Goal: Task Accomplishment & Management: Use online tool/utility

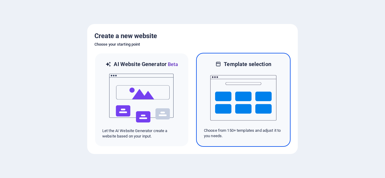
click at [260, 98] on img at bounding box center [243, 98] width 66 height 60
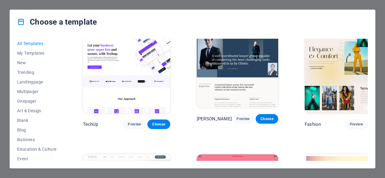
scroll to position [1684, 0]
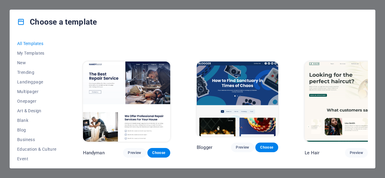
click at [247, 5] on div "Choose a template All Templates My Templates New Trending Landingpage Multipage…" at bounding box center [192, 89] width 385 height 178
click at [92, 6] on div "Choose a template All Templates My Templates New Trending Landingpage Multipage…" at bounding box center [192, 89] width 385 height 178
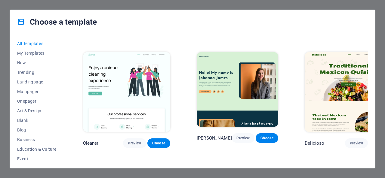
scroll to position [902, 0]
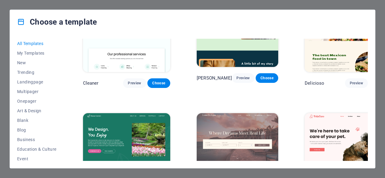
click at [117, 113] on img at bounding box center [126, 153] width 87 height 81
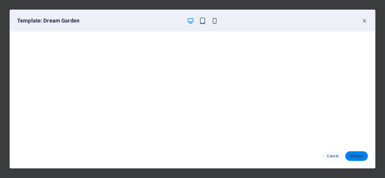
click at [353, 156] on span "Choose" at bounding box center [356, 156] width 13 height 5
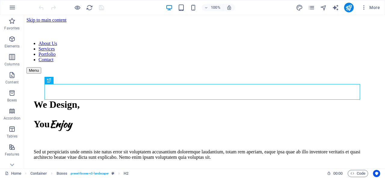
scroll to position [174, 0]
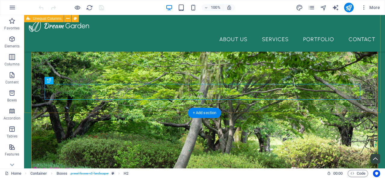
click at [136, 49] on div "We Design, You Enjoy Sed ut perspiciatis unde omnis iste natus error sit volupt…" at bounding box center [204, 143] width 361 height 605
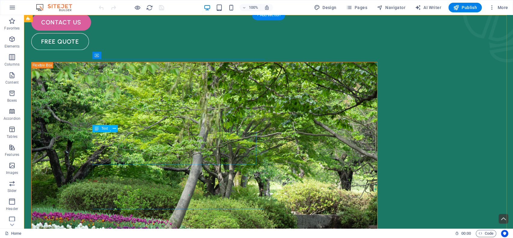
scroll to position [0, 0]
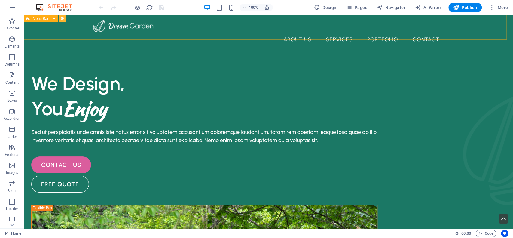
click at [62, 19] on icon at bounding box center [62, 19] width 3 height 6
select select "rem"
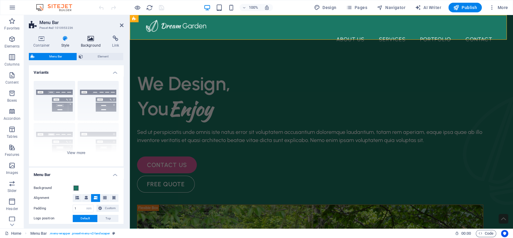
click at [84, 42] on h4 "Background" at bounding box center [92, 41] width 32 height 13
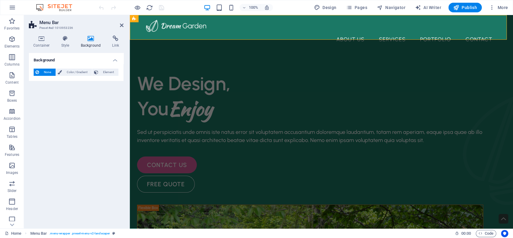
click at [89, 40] on icon at bounding box center [90, 38] width 29 height 6
click at [99, 72] on button "Element" at bounding box center [105, 72] width 26 height 7
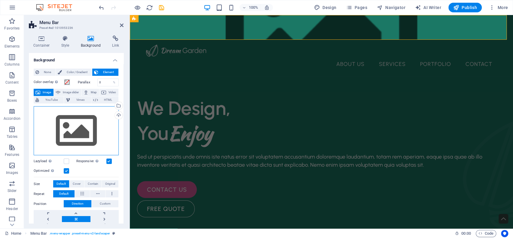
click at [77, 136] on div "Drag files here, click to choose files or select files from Files or our free s…" at bounding box center [76, 130] width 85 height 49
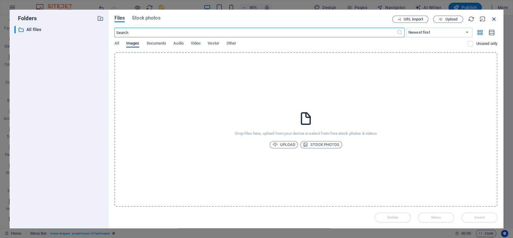
click at [385, 20] on icon "button" at bounding box center [494, 19] width 7 height 7
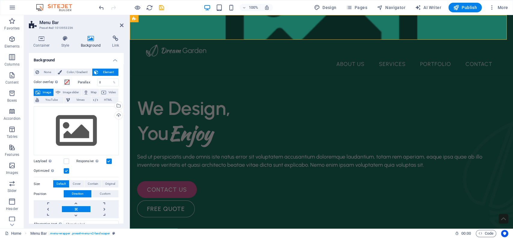
click at [286, 36] on figure at bounding box center [321, 27] width 383 height 25
click at [157, 45] on div at bounding box center [321, 51] width 351 height 12
select select "px"
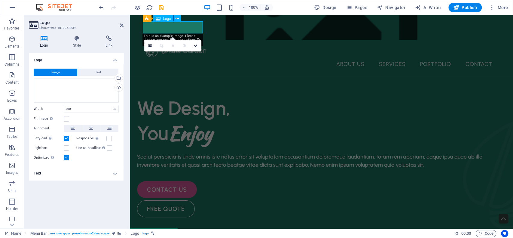
click at [155, 45] on div at bounding box center [321, 51] width 351 height 12
click at [70, 71] on button "Image" at bounding box center [56, 72] width 44 height 7
click at [75, 82] on div "Drag files here, click to choose files or select files from Files or our free s…" at bounding box center [76, 90] width 85 height 24
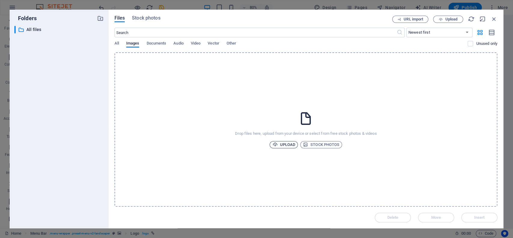
click at [283, 146] on span "Upload" at bounding box center [283, 144] width 23 height 7
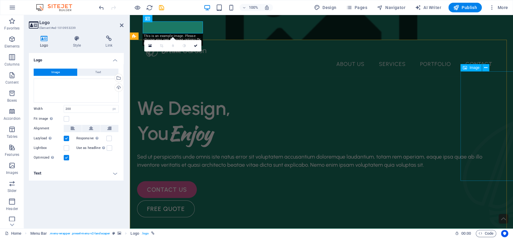
click at [385, 120] on figure at bounding box center [503, 174] width 80 height 109
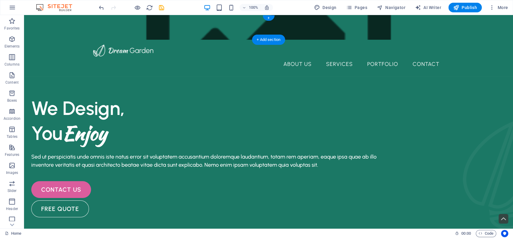
click at [118, 36] on figure at bounding box center [268, 27] width 489 height 25
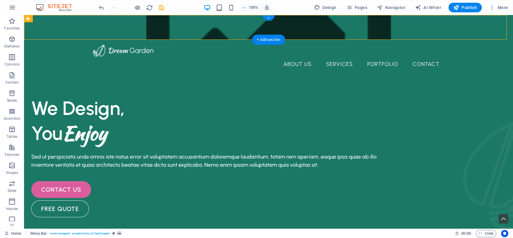
click at [119, 34] on figure at bounding box center [268, 27] width 489 height 25
click at [120, 45] on div at bounding box center [268, 51] width 351 height 12
click at [119, 45] on div at bounding box center [268, 51] width 351 height 12
select select "px"
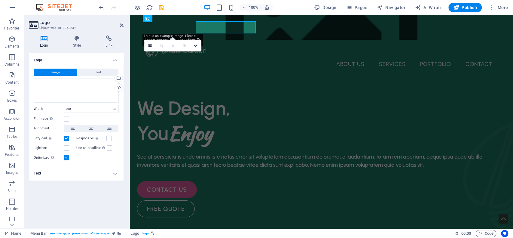
click at [119, 29] on header "Logo Element #ed-1010953239" at bounding box center [76, 23] width 95 height 16
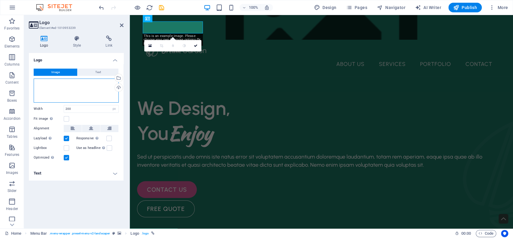
click at [82, 86] on div "Drag files here, click to choose files or select files from Files or our free s…" at bounding box center [76, 90] width 85 height 24
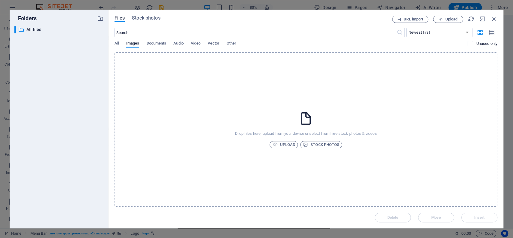
click at [239, 107] on div "Drop files here, upload from your device or select from free stock photos & vid…" at bounding box center [306, 129] width 383 height 154
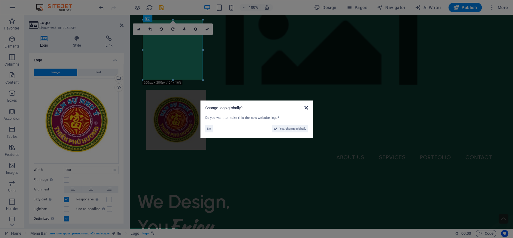
drag, startPoint x: 305, startPoint y: 106, endPoint x: 164, endPoint y: 92, distance: 141.8
click at [305, 106] on icon at bounding box center [306, 107] width 4 height 5
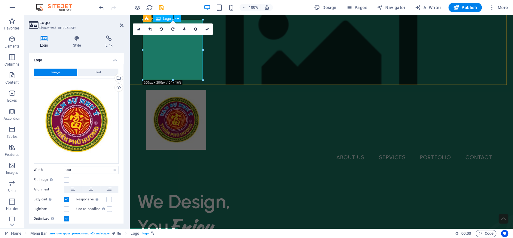
click at [189, 90] on div at bounding box center [321, 120] width 351 height 60
click at [89, 71] on button "Text" at bounding box center [98, 72] width 41 height 7
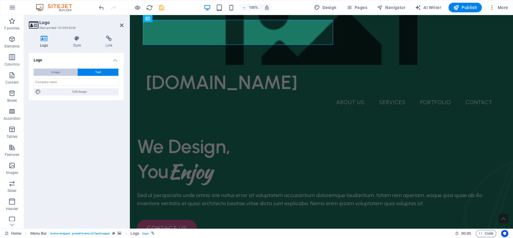
click at [59, 69] on span "Image" at bounding box center [55, 72] width 8 height 7
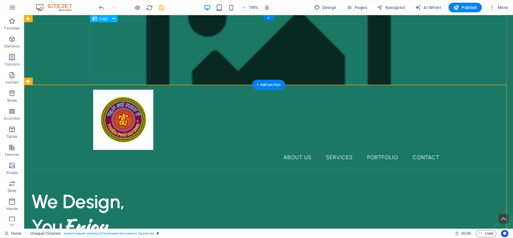
drag, startPoint x: 126, startPoint y: 61, endPoint x: 117, endPoint y: 47, distance: 16.9
click at [126, 90] on div at bounding box center [268, 120] width 351 height 60
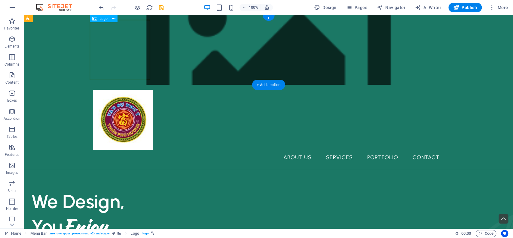
click at [98, 90] on div at bounding box center [268, 120] width 351 height 60
drag, startPoint x: 103, startPoint y: 36, endPoint x: 111, endPoint y: 42, distance: 10.3
click at [105, 90] on div at bounding box center [268, 120] width 351 height 60
click at [126, 90] on div at bounding box center [268, 120] width 351 height 60
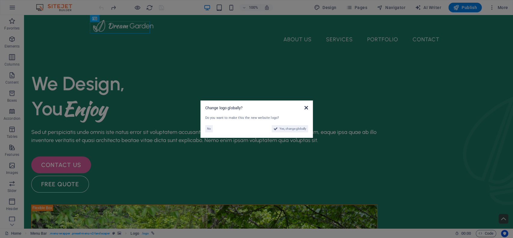
drag, startPoint x: 305, startPoint y: 109, endPoint x: 224, endPoint y: 73, distance: 88.2
click at [305, 109] on icon at bounding box center [306, 107] width 4 height 5
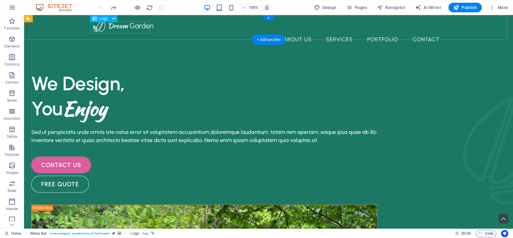
click at [120, 29] on div at bounding box center [268, 26] width 351 height 12
select select "px"
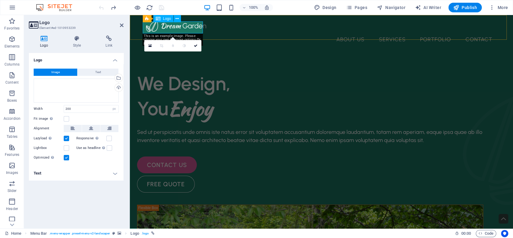
click at [166, 26] on div at bounding box center [321, 26] width 351 height 12
click at [165, 26] on div at bounding box center [321, 26] width 351 height 12
click at [86, 73] on button "Text" at bounding box center [98, 72] width 41 height 7
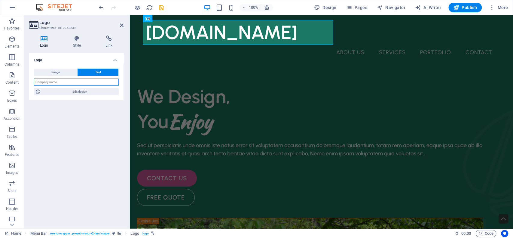
click at [76, 83] on input "text" at bounding box center [76, 81] width 85 height 7
type input "t"
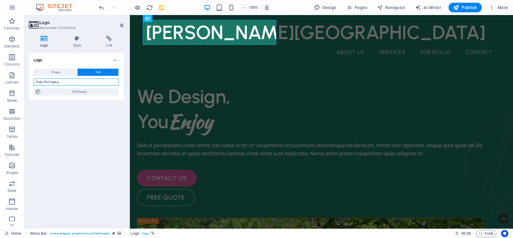
type input "Thiên Phú Hương"
click at [72, 122] on div "Logo Image Text Drag files here, click to choose files or select files from Fil…" at bounding box center [76, 138] width 95 height 171
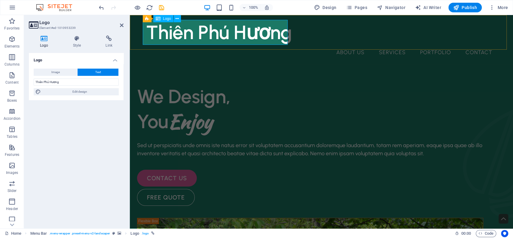
click at [248, 37] on div "Thiên Phú Hương" at bounding box center [321, 32] width 351 height 25
click at [78, 89] on span "Edit design" at bounding box center [80, 91] width 74 height 7
select select "px"
select select "600"
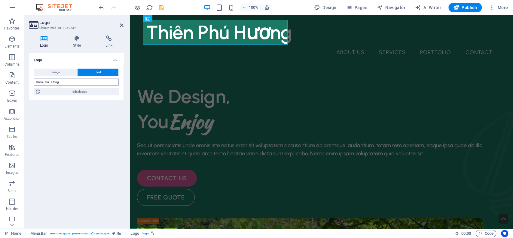
select select "px"
select select "rem"
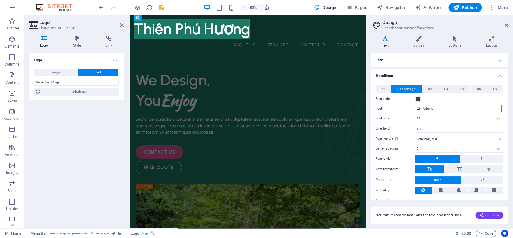
click at [385, 107] on input "Urbanist" at bounding box center [462, 108] width 80 height 7
drag, startPoint x: 568, startPoint y: 122, endPoint x: 349, endPoint y: 119, distance: 219.9
click at [385, 113] on div "All H1 / Textlogo H2 H3 H4 H5 H6 Font color Font Urbanist Line height 1.3 Font …" at bounding box center [440, 144] width 140 height 131
click at [385, 107] on input "Urbanist" at bounding box center [462, 108] width 80 height 7
type input "U"
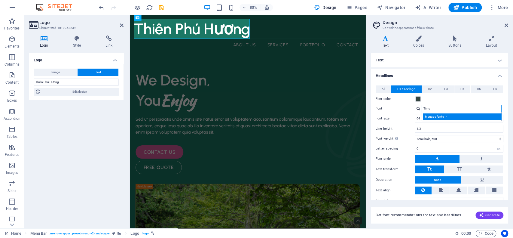
type input "Time"
click at [385, 115] on div "Manage fonts →" at bounding box center [462, 116] width 79 height 6
select select "popularity"
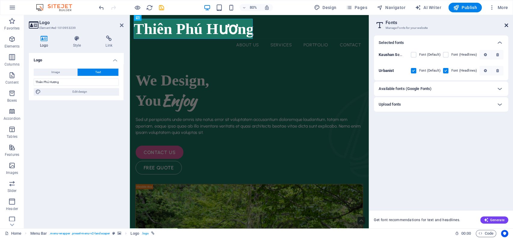
click at [385, 25] on icon at bounding box center [507, 25] width 4 height 5
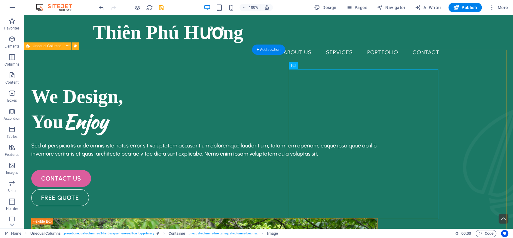
click at [294, 45] on nav "About Us Services Portfolio Contact" at bounding box center [268, 52] width 351 height 15
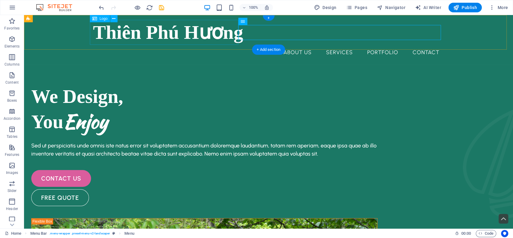
click at [165, 42] on div "Thiên Phú Hương" at bounding box center [268, 32] width 351 height 25
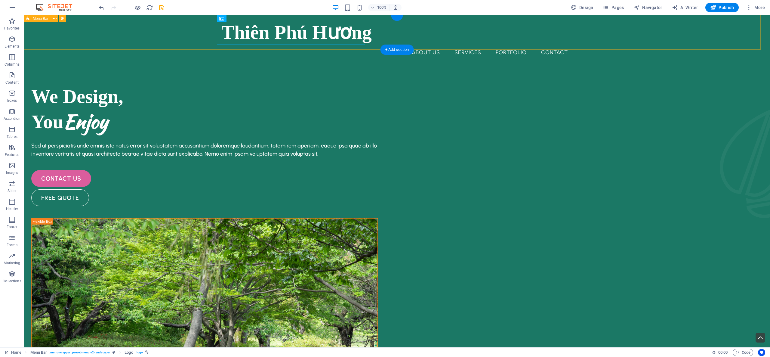
click at [174, 29] on div "Thiên [PERSON_NAME] About Us Services Portfolio Contact Menu" at bounding box center [397, 40] width 746 height 50
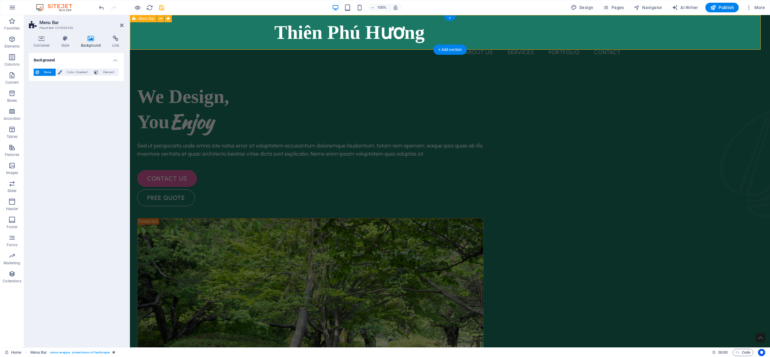
click at [174, 29] on div "Thiên [PERSON_NAME] About Us Services Portfolio Contact Menu" at bounding box center [450, 40] width 640 height 50
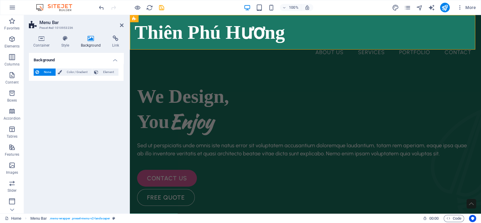
click at [96, 42] on h4 "Background" at bounding box center [92, 41] width 32 height 13
click at [77, 70] on span "Color / Gradient" at bounding box center [77, 72] width 26 height 7
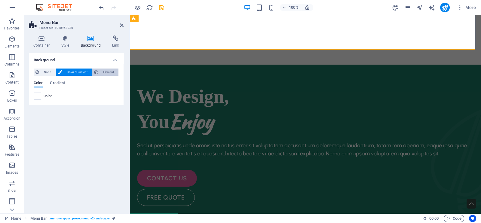
click at [101, 74] on span "Element" at bounding box center [108, 72] width 17 height 7
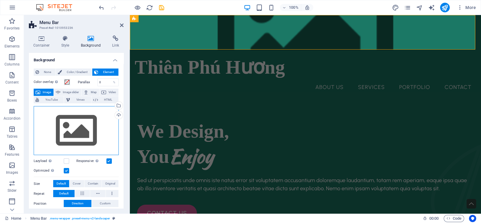
click at [62, 124] on div "Drag files here, click to choose files or select files from Files or our free s…" at bounding box center [76, 130] width 85 height 49
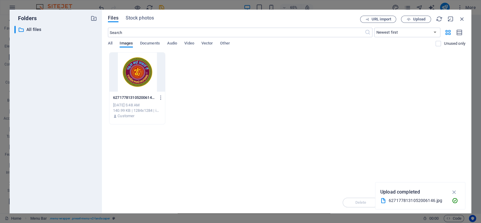
click at [136, 13] on div "Files Stock photos URL import Upload ​ Newest first Oldest first Name (A-Z) Nam…" at bounding box center [287, 112] width 370 height 204
click at [137, 19] on span "Stock photos" at bounding box center [140, 17] width 28 height 7
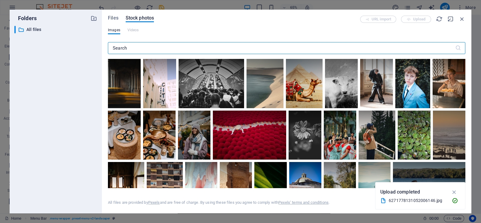
paste input "[DEMOGRAPHIC_DATA]"
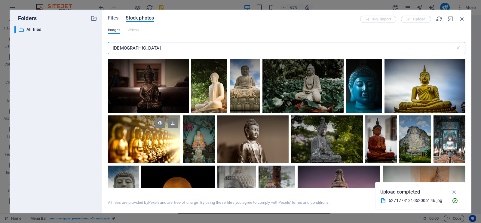
type input "[DEMOGRAPHIC_DATA]"
click at [158, 143] on div at bounding box center [144, 139] width 72 height 48
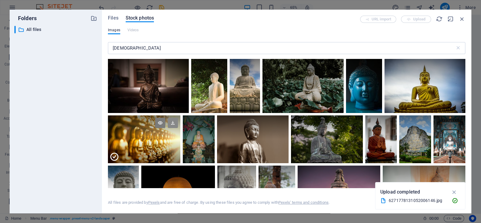
click at [171, 125] on icon at bounding box center [173, 123] width 10 height 10
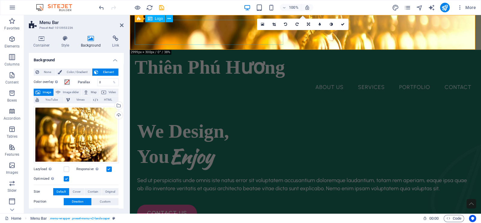
click at [228, 55] on div "Thiên Phú Hương" at bounding box center [306, 67] width 342 height 25
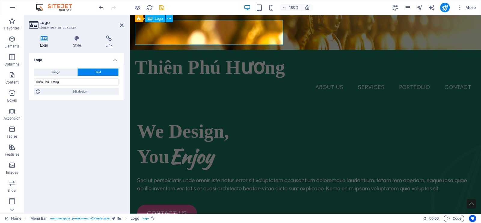
click at [228, 55] on div "Thiên Phú Hương" at bounding box center [306, 67] width 342 height 25
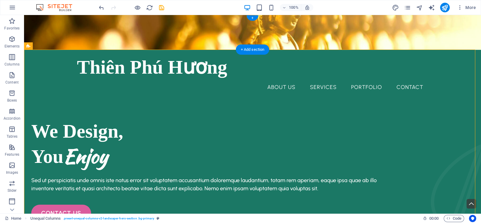
click at [306, 42] on figure at bounding box center [252, 32] width 457 height 35
click at [209, 119] on div "We Design, You Enjoy Sed ut perspiciatis unde omnis iste natus error sit volupt…" at bounding box center [204, 180] width 346 height 122
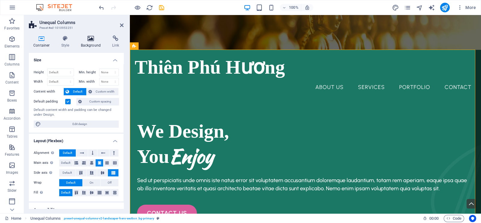
click at [101, 39] on icon at bounding box center [90, 38] width 29 height 6
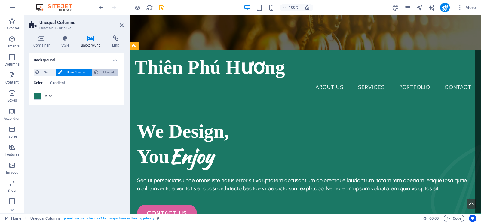
click at [101, 69] on span "Element" at bounding box center [108, 72] width 17 height 7
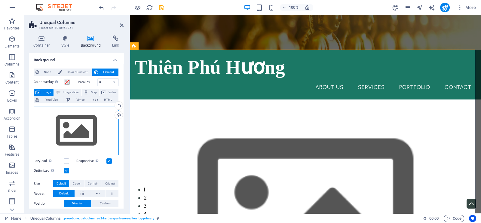
click at [69, 118] on div "Drag files here, click to choose files or select files from Files or our free s…" at bounding box center [76, 130] width 85 height 49
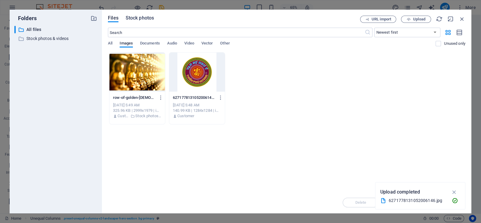
click at [145, 19] on span "Stock photos" at bounding box center [140, 17] width 28 height 7
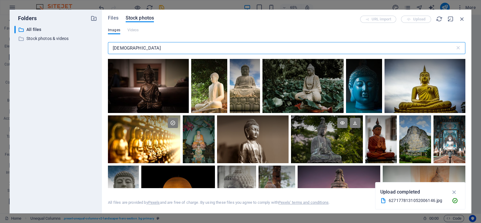
scroll to position [37, 0]
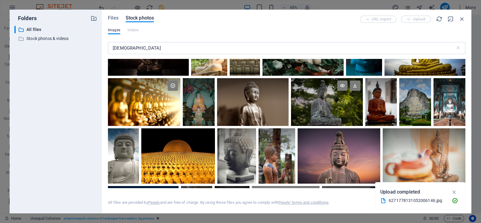
click at [312, 101] on div at bounding box center [327, 90] width 72 height 24
click at [352, 86] on icon at bounding box center [355, 86] width 10 height 10
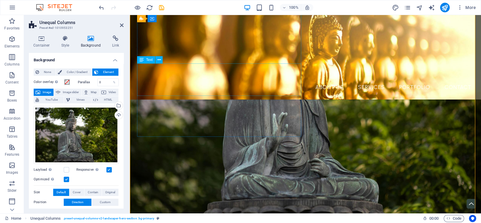
scroll to position [0, 0]
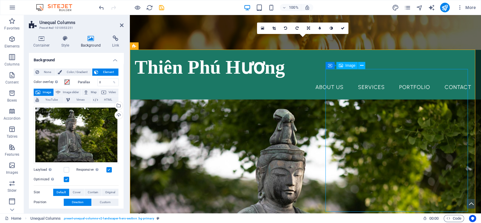
drag, startPoint x: 361, startPoint y: 121, endPoint x: 466, endPoint y: 121, distance: 105.3
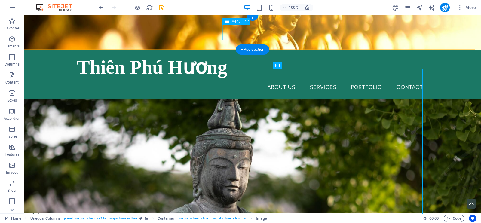
click at [237, 80] on nav "About Us Services Portfolio Contact" at bounding box center [252, 87] width 351 height 15
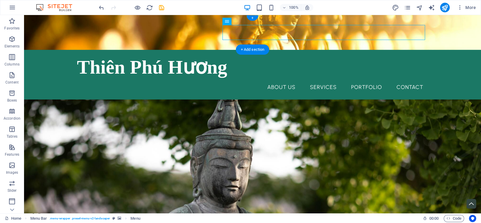
click at [51, 36] on figure at bounding box center [252, 32] width 457 height 35
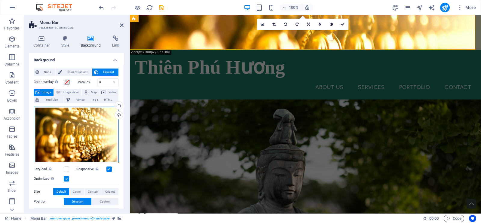
click at [79, 126] on div "Drag files here, click to choose files or select files from Files or our free s…" at bounding box center [76, 134] width 85 height 57
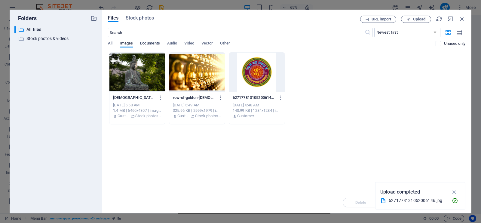
click at [145, 42] on span "Documents" at bounding box center [150, 44] width 20 height 8
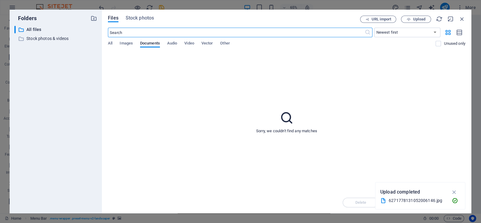
click at [149, 33] on input "text" at bounding box center [236, 33] width 257 height 10
click at [147, 20] on span "Stock photos" at bounding box center [140, 17] width 28 height 7
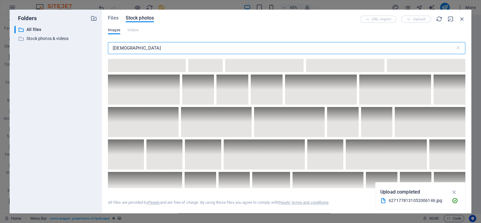
scroll to position [2030, 0]
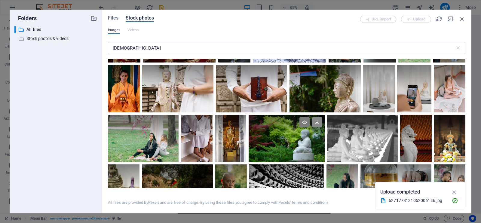
click at [316, 117] on icon at bounding box center [317, 122] width 10 height 10
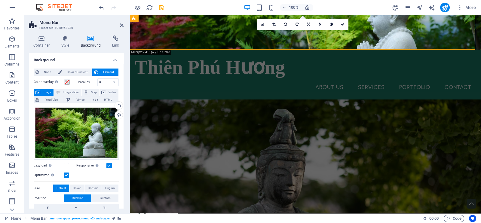
drag, startPoint x: 328, startPoint y: 42, endPoint x: 328, endPoint y: 53, distance: 10.8
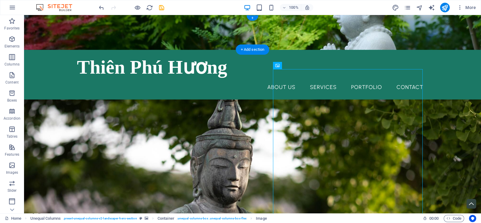
click at [40, 28] on figure at bounding box center [252, 32] width 457 height 35
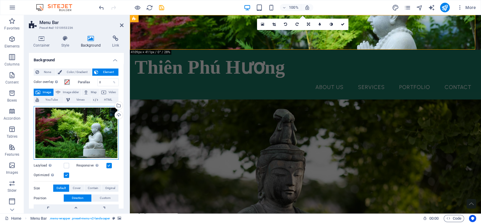
click at [66, 120] on div "Drag files here, click to choose files or select files from Files or our free s…" at bounding box center [76, 133] width 85 height 54
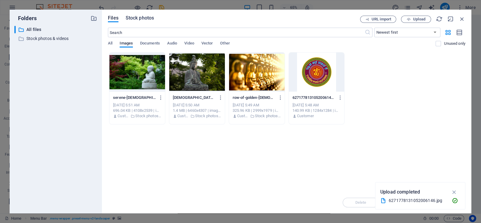
click at [147, 19] on span "Stock photos" at bounding box center [140, 17] width 28 height 7
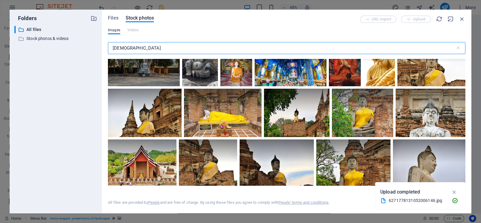
scroll to position [3683, 0]
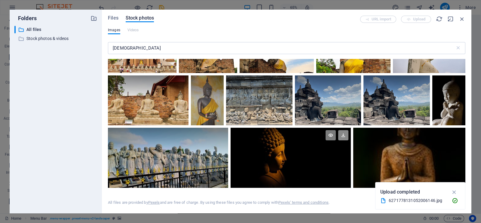
drag, startPoint x: 343, startPoint y: 127, endPoint x: 158, endPoint y: 101, distance: 187.0
click at [343, 130] on icon at bounding box center [343, 135] width 10 height 10
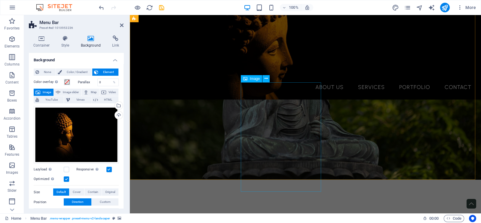
scroll to position [37, 0]
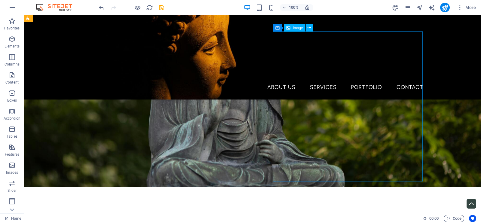
scroll to position [0, 0]
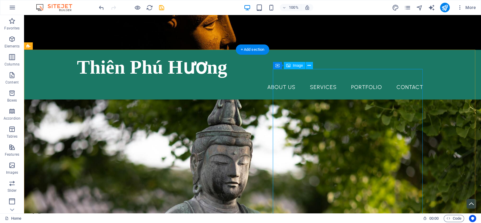
select select "%"
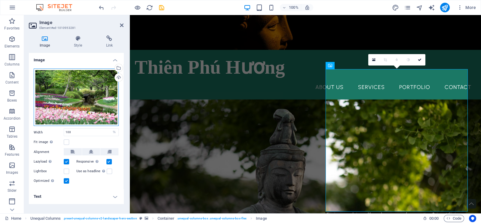
click at [78, 86] on div "Drag files here, click to choose files or select files from Files or our free s…" at bounding box center [76, 98] width 85 height 58
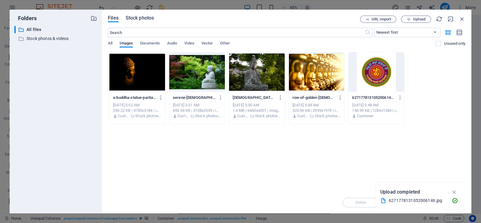
click at [145, 16] on span "Stock photos" at bounding box center [140, 17] width 28 height 7
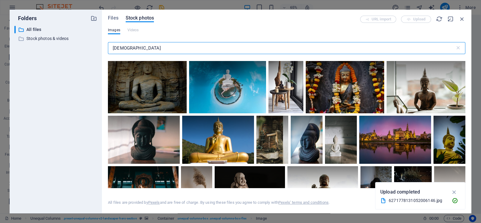
scroll to position [338, 0]
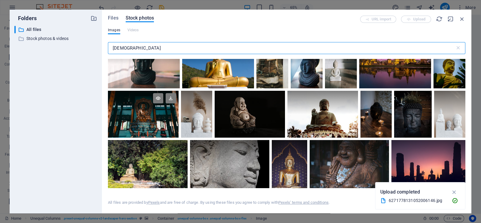
click at [177, 97] on div at bounding box center [143, 102] width 70 height 23
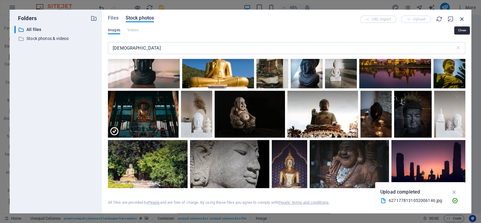
drag, startPoint x: 463, startPoint y: 19, endPoint x: 292, endPoint y: 32, distance: 171.7
click at [385, 19] on icon "button" at bounding box center [462, 19] width 7 height 7
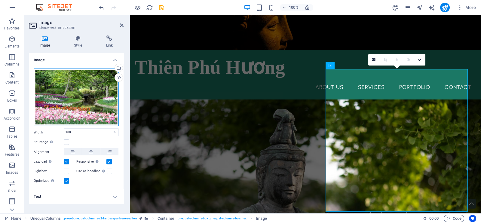
click at [94, 88] on div "Drag files here, click to choose files or select files from Files or our free s…" at bounding box center [76, 98] width 85 height 58
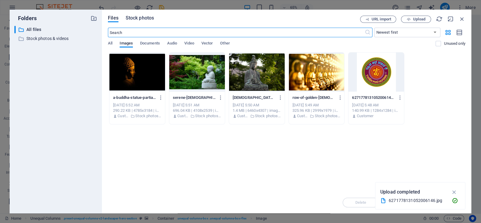
click at [141, 17] on span "Stock photos" at bounding box center [140, 17] width 28 height 7
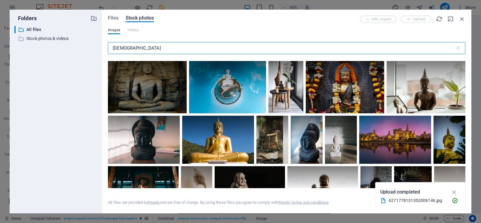
scroll to position [226, 0]
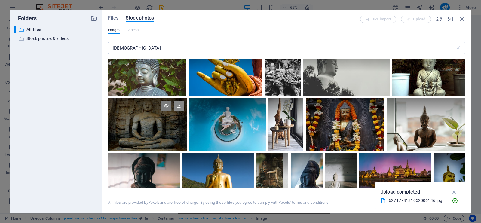
click at [177, 105] on icon at bounding box center [179, 106] width 10 height 10
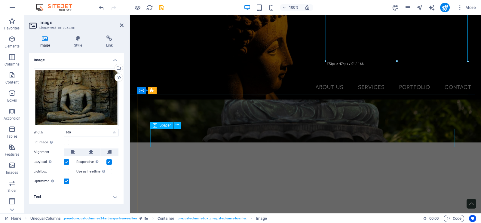
scroll to position [188, 0]
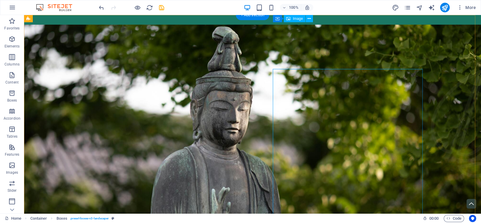
scroll to position [0, 0]
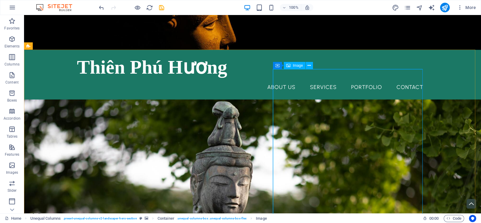
click at [301, 67] on span "Image" at bounding box center [298, 66] width 10 height 4
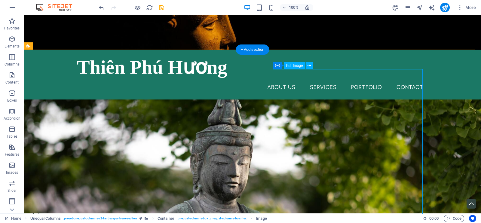
select select "%"
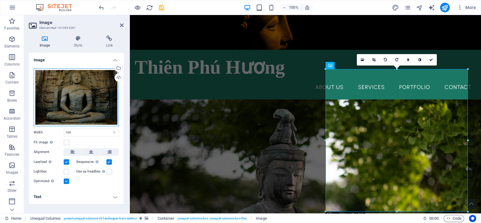
click at [68, 90] on div "Drag files here, click to choose files or select files from Files or our free s…" at bounding box center [76, 98] width 85 height 58
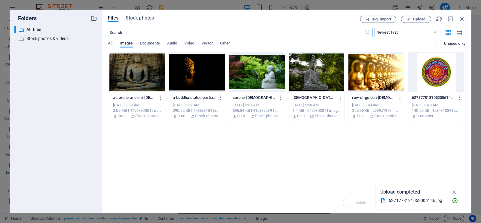
click at [141, 13] on div "Files Stock photos URL import Upload ​ Newest first Oldest first Name (A-Z) Nam…" at bounding box center [287, 112] width 370 height 204
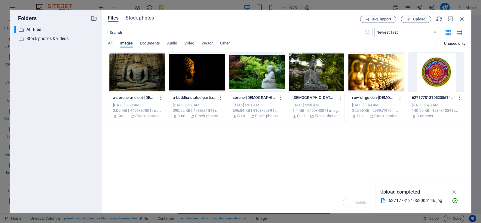
click at [141, 14] on div "Files Stock photos URL import Upload ​ Newest first Oldest first Name (A-Z) Nam…" at bounding box center [287, 112] width 370 height 204
click at [152, 13] on div "Files Stock photos URL import Upload ​ Newest first Oldest first Name (A-Z) Nam…" at bounding box center [287, 112] width 370 height 204
click at [145, 18] on span "Stock photos" at bounding box center [140, 17] width 28 height 7
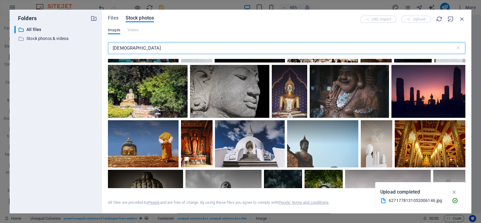
scroll to position [338, 0]
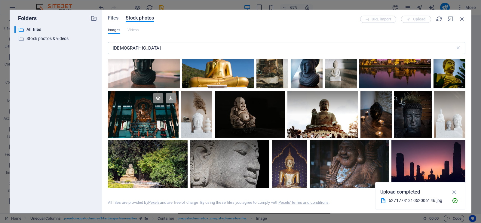
drag, startPoint x: 171, startPoint y: 96, endPoint x: 169, endPoint y: 98, distance: 3.2
click at [172, 96] on icon at bounding box center [171, 98] width 10 height 10
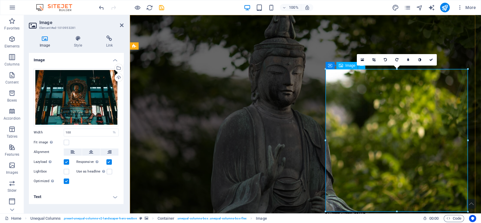
scroll to position [0, 0]
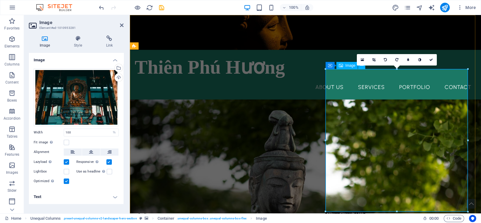
drag, startPoint x: 389, startPoint y: 91, endPoint x: 314, endPoint y: 86, distance: 75.4
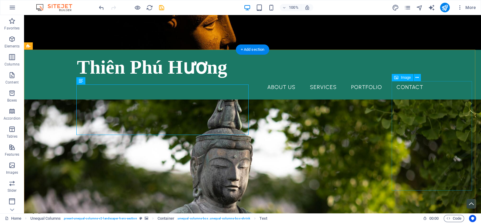
scroll to position [75, 0]
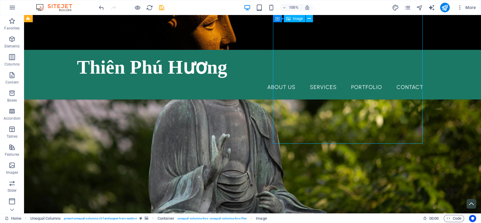
select select "%"
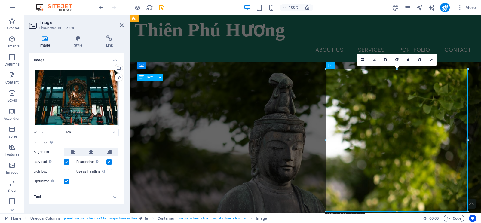
scroll to position [0, 0]
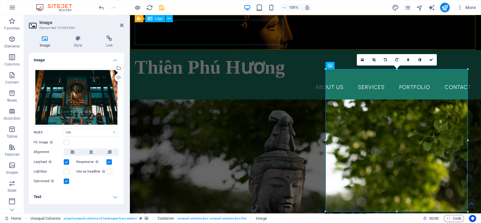
click at [161, 55] on div "Thiên Phú Hương" at bounding box center [306, 67] width 342 height 25
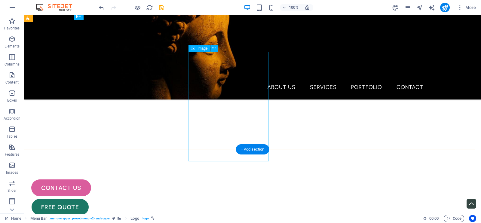
scroll to position [150, 0]
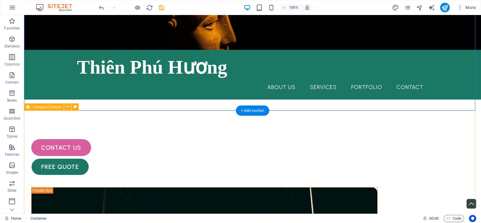
scroll to position [451, 0]
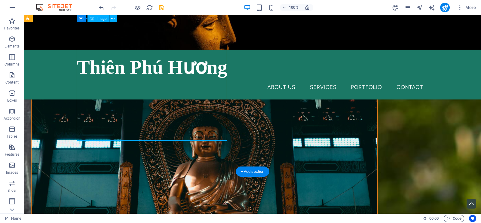
select select "%"
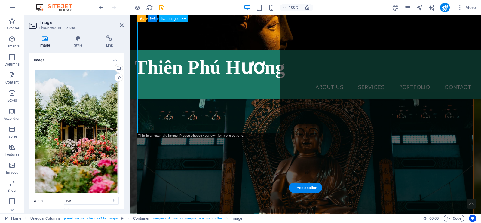
scroll to position [444, 0]
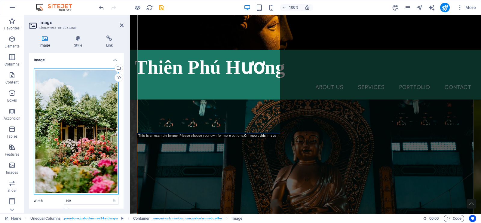
click at [80, 100] on div "Drag files here, click to choose files or select files from Files or our free s…" at bounding box center [76, 132] width 85 height 126
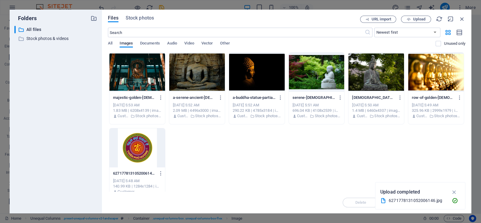
scroll to position [453, 0]
click at [144, 19] on span "Stock photos" at bounding box center [140, 17] width 28 height 7
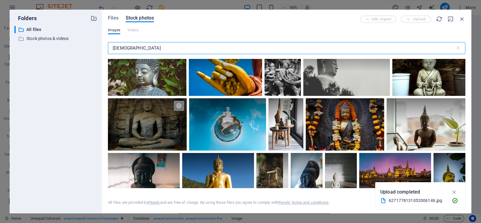
scroll to position [263, 0]
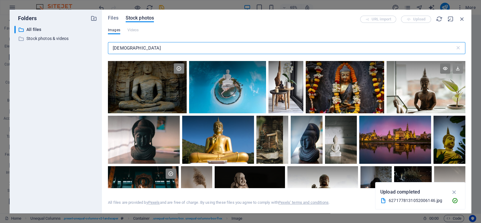
click at [385, 65] on icon at bounding box center [458, 68] width 10 height 10
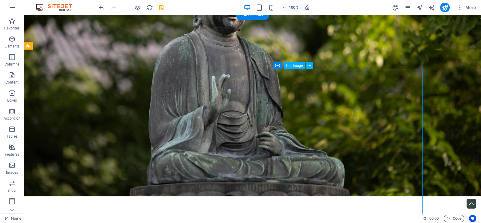
scroll to position [0, 0]
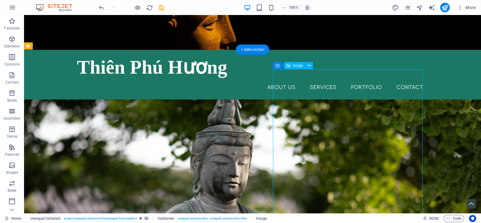
select select "%"
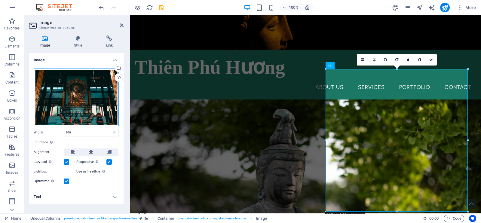
click at [59, 103] on div "Drag files here, click to choose files or select files from Files or our free s…" at bounding box center [76, 98] width 85 height 58
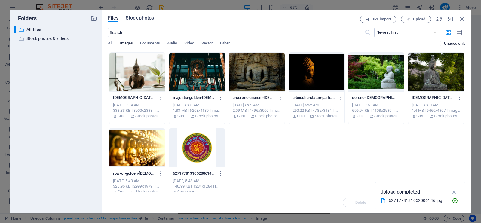
click at [126, 20] on span "Stock photos" at bounding box center [140, 17] width 28 height 7
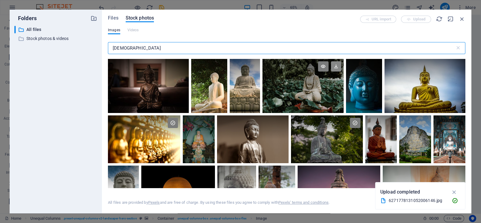
click at [334, 68] on icon at bounding box center [336, 66] width 10 height 10
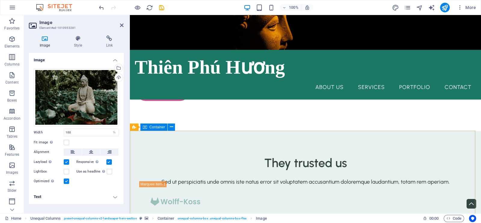
scroll to position [1402, 0]
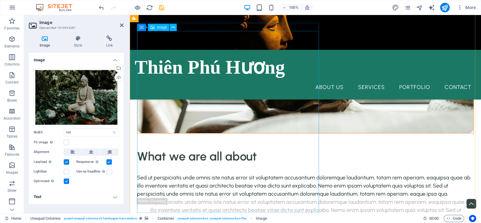
select select "%"
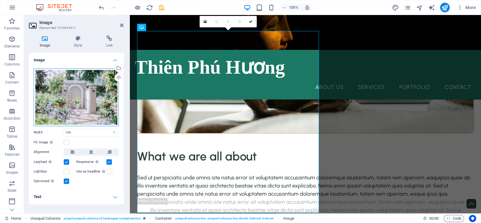
click at [53, 93] on div "Drag files here, click to choose files or select files from Files or our free s…" at bounding box center [76, 98] width 85 height 58
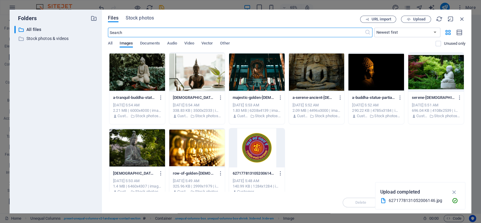
scroll to position [1419, 0]
click at [142, 14] on div "Files Stock photos URL import Upload ​ Newest first Oldest first Name (A-Z) Nam…" at bounding box center [287, 112] width 370 height 204
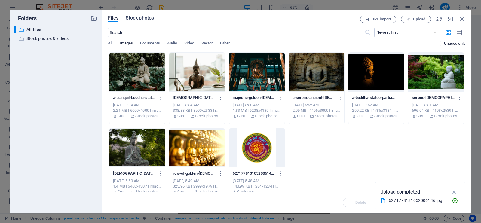
click at [142, 18] on span "Stock photos" at bounding box center [140, 17] width 28 height 7
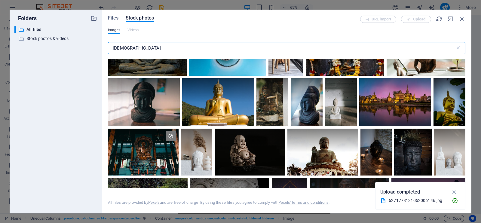
scroll to position [338, 0]
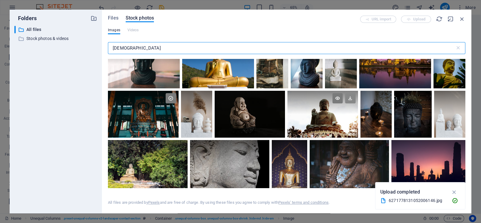
click at [349, 95] on icon at bounding box center [350, 98] width 10 height 10
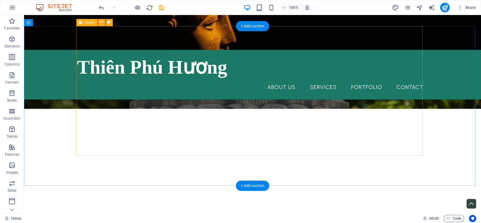
scroll to position [300, 0]
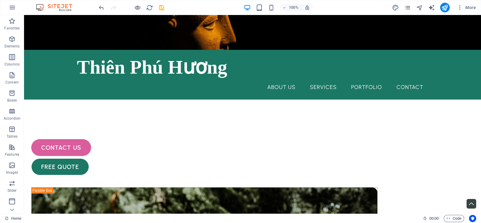
click at [385, 34] on figure at bounding box center [252, 32] width 457 height 35
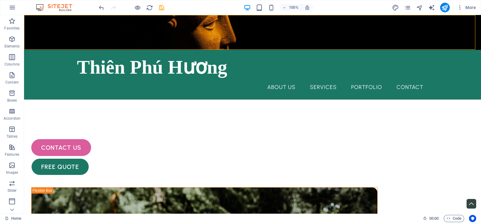
click at [385, 34] on figure at bounding box center [252, 32] width 457 height 35
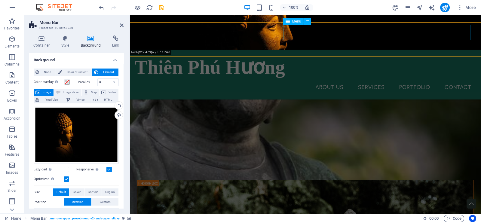
scroll to position [293, 0]
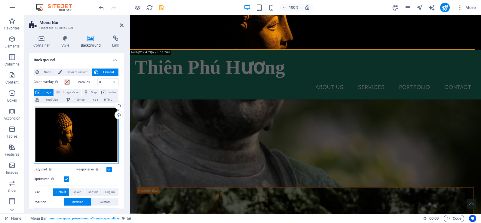
click at [39, 127] on div "Drag files here, click to choose files or select files from Files or our free s…" at bounding box center [76, 135] width 85 height 58
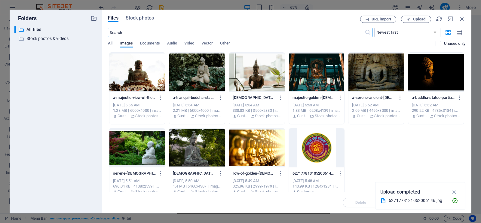
scroll to position [293, 0]
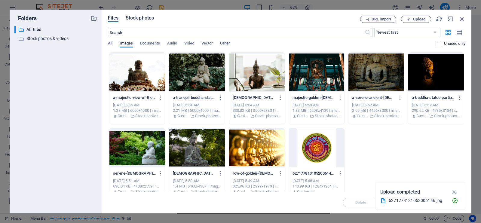
click at [145, 20] on span "Stock photos" at bounding box center [140, 17] width 28 height 7
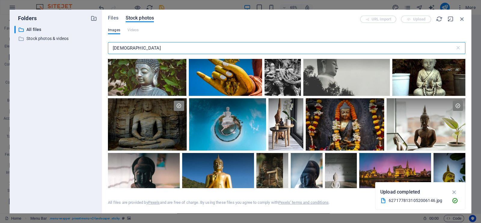
scroll to position [338, 0]
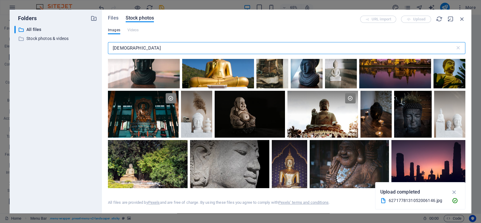
click at [172, 46] on input "[DEMOGRAPHIC_DATA]" at bounding box center [281, 48] width 347 height 12
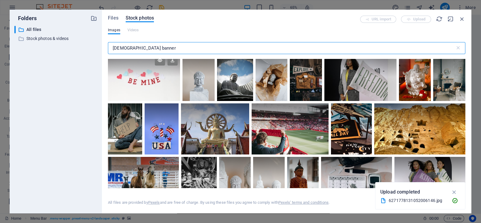
scroll to position [940, 0]
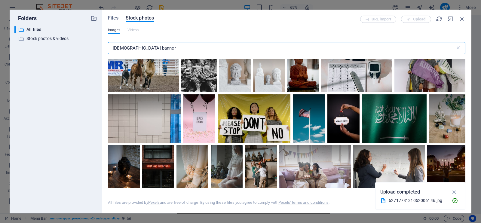
drag, startPoint x: 200, startPoint y: 45, endPoint x: 79, endPoint y: 44, distance: 121.2
click at [79, 44] on div "Folders ​ All files All files ​ Stock photos & videos Stock photos & videos Fil…" at bounding box center [241, 112] width 462 height 204
paste input "[DEMOGRAPHIC_DATA]"
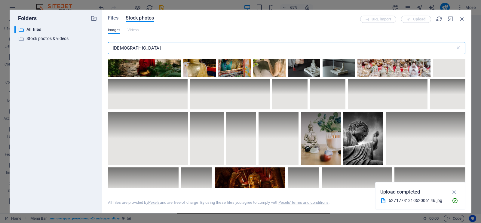
scroll to position [2030, 0]
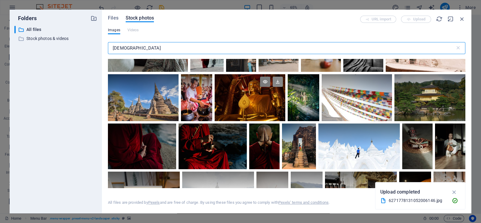
type input "[DEMOGRAPHIC_DATA]"
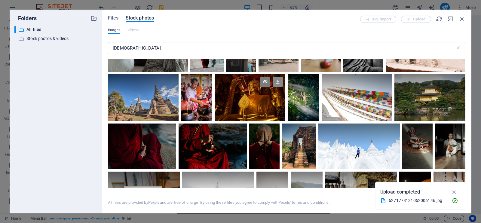
click at [275, 77] on icon at bounding box center [278, 82] width 10 height 10
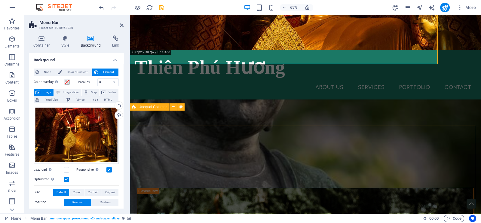
scroll to position [293, 0]
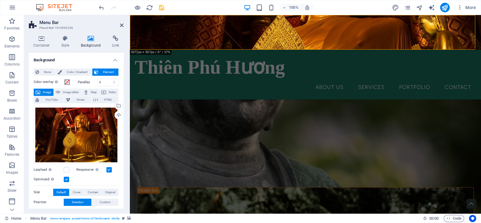
click at [303, 44] on figure at bounding box center [305, 32] width 351 height 35
click at [303, 45] on figure at bounding box center [305, 32] width 351 height 35
click at [77, 124] on div "Drag files here, click to choose files or select files from Files or our free s…" at bounding box center [76, 135] width 85 height 58
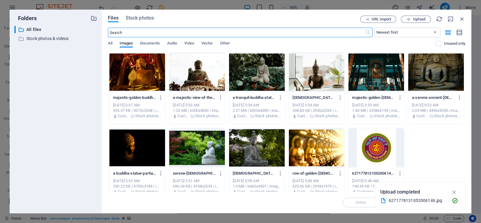
scroll to position [293, 0]
click at [147, 18] on span "Stock photos" at bounding box center [140, 17] width 28 height 7
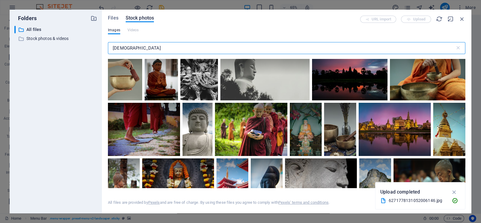
scroll to position [113, 0]
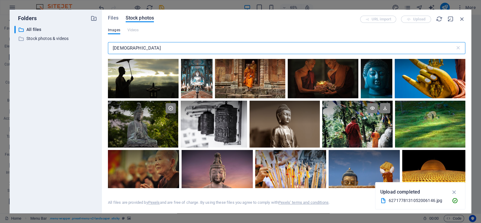
click at [383, 106] on icon at bounding box center [385, 108] width 10 height 10
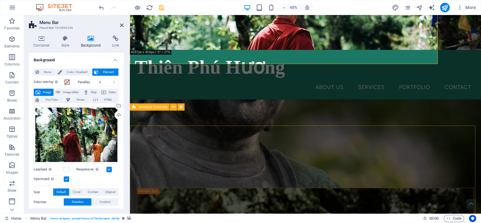
scroll to position [293, 0]
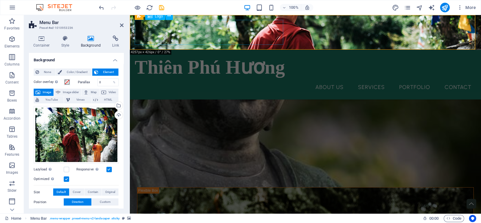
drag, startPoint x: 257, startPoint y: 17, endPoint x: 257, endPoint y: 30, distance: 13.0
click at [257, 30] on div "Thiên [PERSON_NAME] About Us Services Portfolio Contact Menu" at bounding box center [305, 57] width 351 height 85
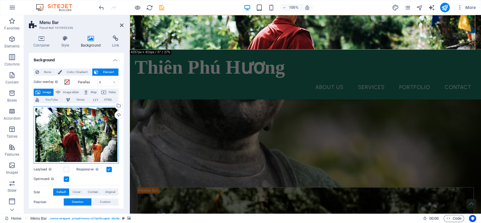
drag, startPoint x: 51, startPoint y: 131, endPoint x: 53, endPoint y: 152, distance: 21.5
click at [53, 152] on div "Drag files here, click to choose files or select files from Files or our free s…" at bounding box center [76, 135] width 85 height 58
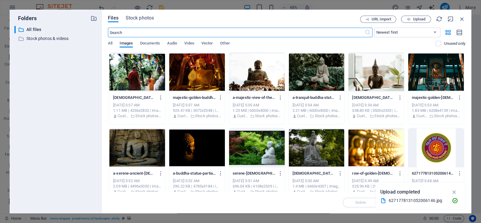
scroll to position [293, 0]
click at [143, 19] on span "Stock photos" at bounding box center [140, 17] width 28 height 7
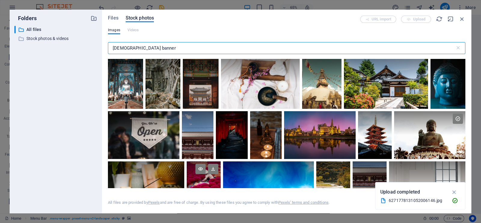
scroll to position [752, 0]
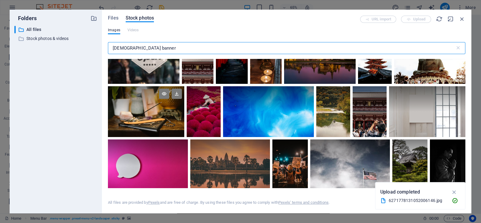
type input "[DEMOGRAPHIC_DATA] banner"
click at [177, 92] on icon at bounding box center [177, 94] width 10 height 10
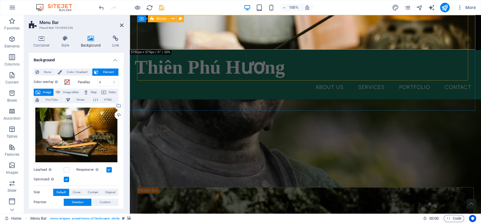
scroll to position [180, 0]
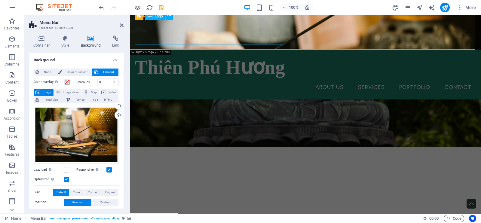
click at [257, 55] on div "Thiên Phú Hương" at bounding box center [306, 67] width 342 height 25
click at [316, 46] on figure at bounding box center [305, 32] width 351 height 35
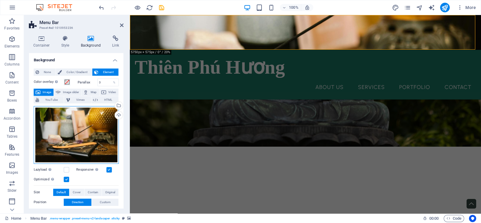
click at [55, 129] on div "Drag files here, click to choose files or select files from Files or our free s…" at bounding box center [76, 135] width 85 height 58
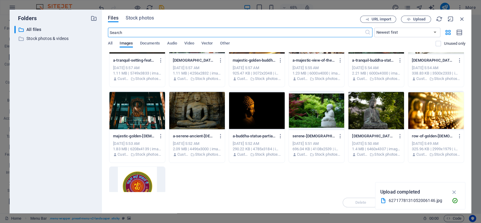
scroll to position [0, 0]
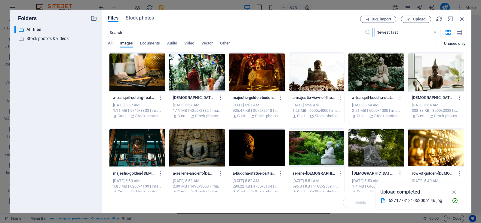
click at [144, 23] on div "Files Stock photos URL import Upload ​ Newest first Oldest first Name (A-Z) Nam…" at bounding box center [287, 112] width 358 height 192
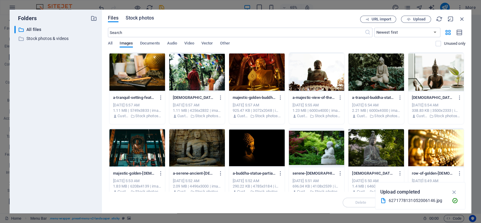
click at [143, 18] on span "Stock photos" at bounding box center [140, 17] width 28 height 7
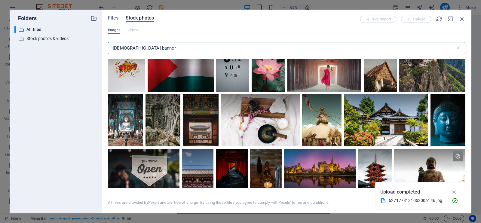
scroll to position [752, 0]
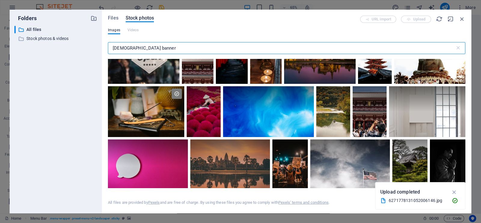
click at [162, 50] on input "[DEMOGRAPHIC_DATA] banner" at bounding box center [281, 48] width 347 height 12
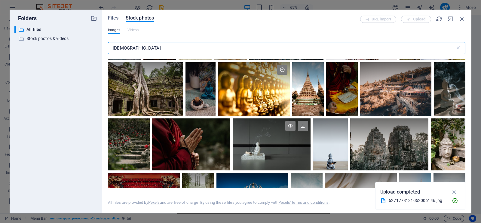
scroll to position [1316, 0]
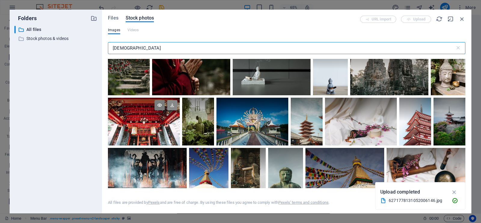
type input "[DEMOGRAPHIC_DATA]"
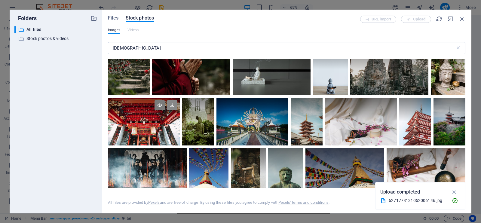
click at [169, 100] on icon at bounding box center [172, 105] width 10 height 10
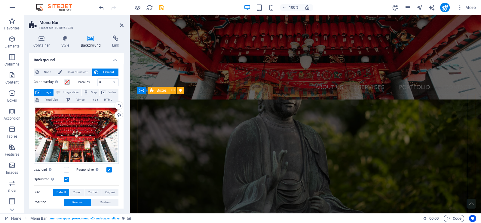
scroll to position [0, 0]
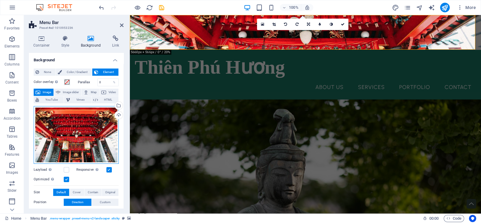
click at [61, 138] on div "Drag files here, click to choose files or select files from Files or our free s…" at bounding box center [76, 135] width 85 height 58
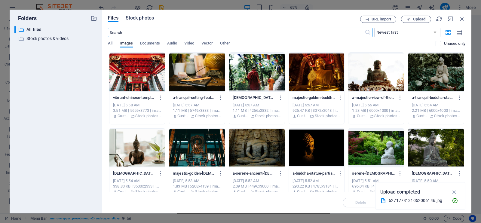
click at [145, 18] on span "Stock photos" at bounding box center [140, 17] width 28 height 7
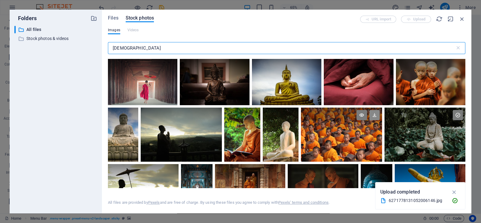
click at [373, 118] on icon at bounding box center [375, 115] width 10 height 10
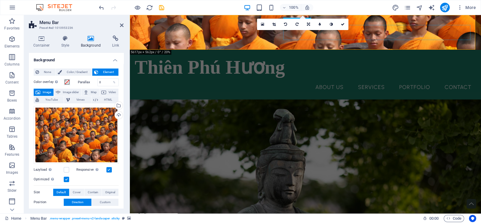
click at [301, 80] on nav "About Us Services Portfolio Contact" at bounding box center [306, 87] width 342 height 15
click at [288, 47] on figure at bounding box center [305, 32] width 351 height 35
click at [262, 48] on figure at bounding box center [305, 32] width 351 height 35
click at [97, 117] on div "Drag files here, click to choose files or select files from Files or our free s…" at bounding box center [76, 135] width 85 height 58
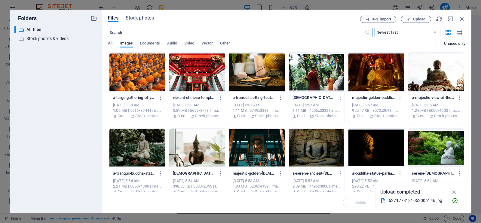
click at [358, 148] on div at bounding box center [377, 147] width 56 height 39
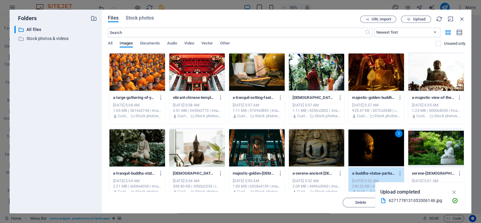
click at [358, 150] on div "1" at bounding box center [377, 147] width 56 height 39
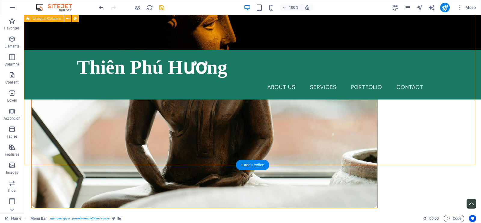
scroll to position [1504, 0]
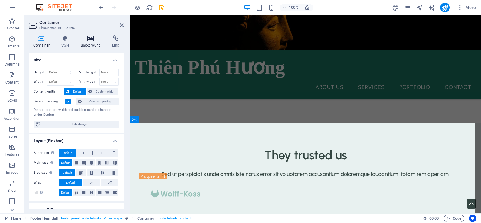
click at [82, 43] on h4 "Background" at bounding box center [92, 41] width 32 height 13
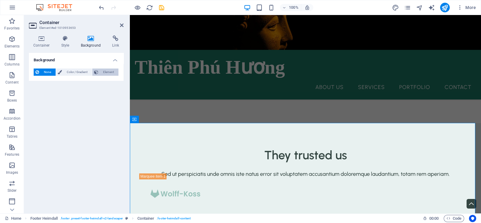
click at [93, 72] on button "Element" at bounding box center [105, 72] width 26 height 7
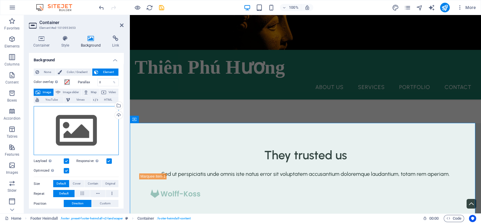
click at [64, 121] on div "Drag files here, click to choose files or select files from Files or our free s…" at bounding box center [76, 130] width 85 height 49
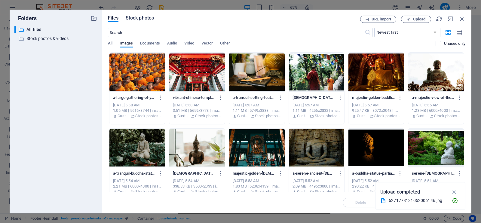
click at [152, 20] on span "Stock photos" at bounding box center [140, 17] width 28 height 7
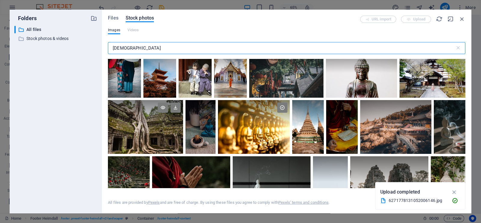
scroll to position [1278, 0]
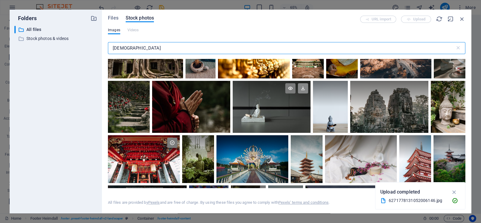
click at [303, 83] on icon at bounding box center [303, 88] width 10 height 10
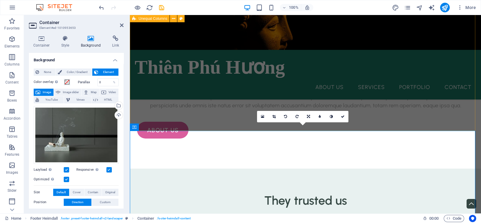
scroll to position [1439, 0]
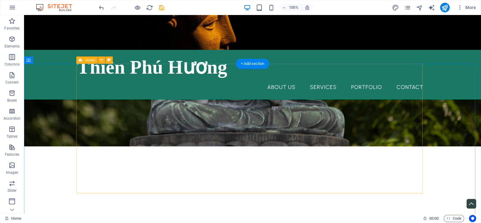
scroll to position [263, 0]
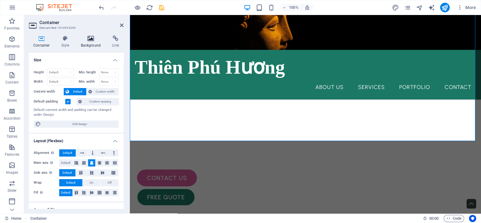
click at [92, 35] on icon at bounding box center [90, 38] width 29 height 6
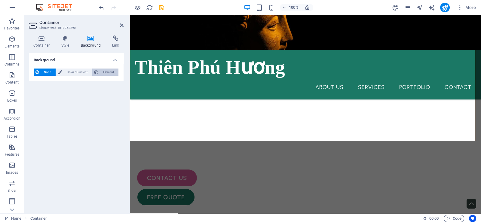
click at [106, 72] on span "Element" at bounding box center [108, 72] width 17 height 7
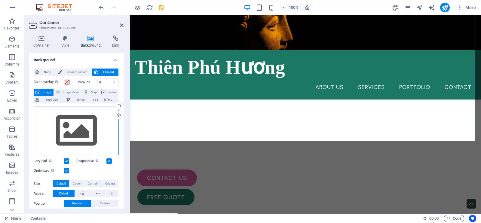
click at [91, 117] on div "Drag files here, click to choose files or select files from Files or our free s…" at bounding box center [76, 130] width 85 height 49
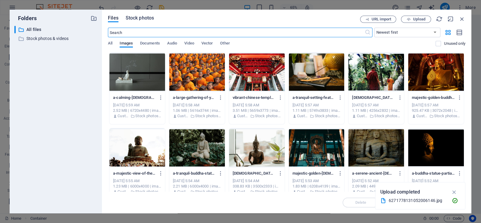
click at [147, 17] on span "Stock photos" at bounding box center [140, 17] width 28 height 7
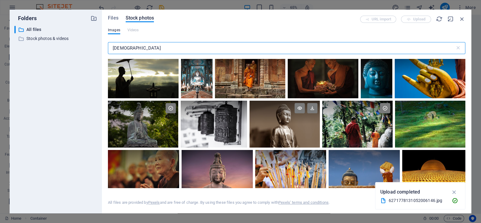
scroll to position [150, 0]
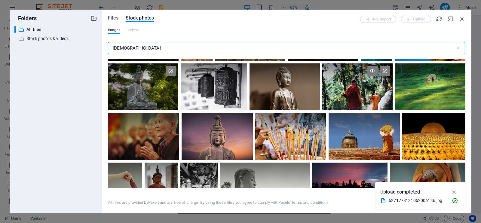
click at [346, 94] on div at bounding box center [357, 86] width 70 height 47
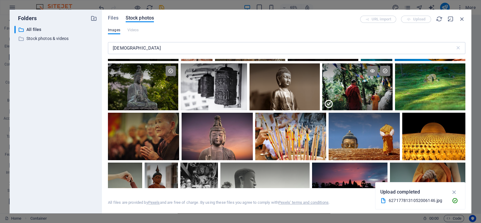
click at [370, 89] on div at bounding box center [357, 98] width 70 height 23
click at [370, 89] on div at bounding box center [357, 86] width 70 height 47
click at [370, 89] on div at bounding box center [357, 98] width 70 height 23
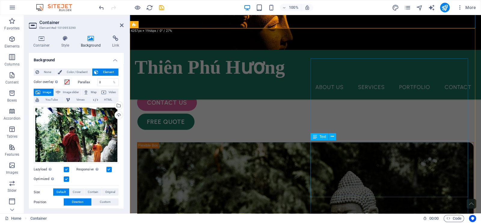
scroll to position [376, 0]
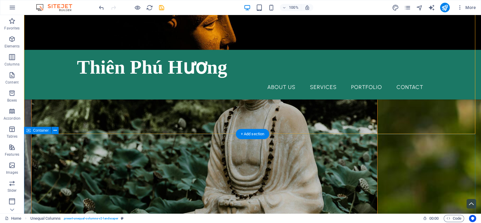
scroll to position [564, 0]
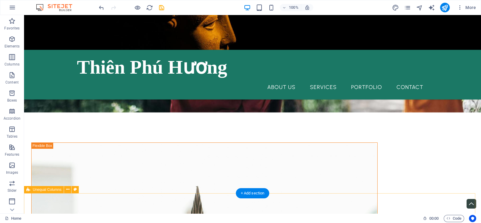
scroll to position [1119, 0]
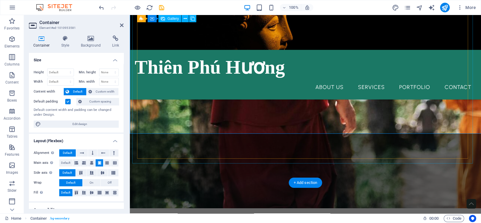
scroll to position [1182, 0]
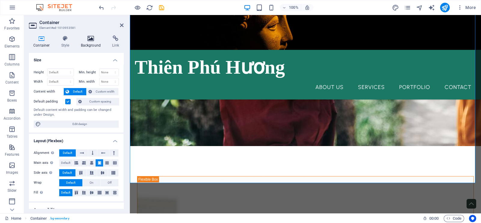
click at [89, 40] on icon at bounding box center [90, 38] width 29 height 6
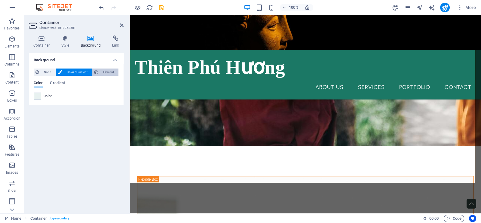
click at [110, 73] on span "Element" at bounding box center [108, 72] width 17 height 7
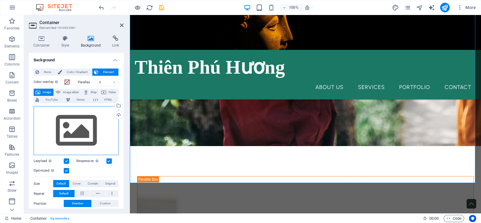
click at [71, 119] on div "Drag files here, click to choose files or select files from Files or our free s…" at bounding box center [76, 130] width 85 height 49
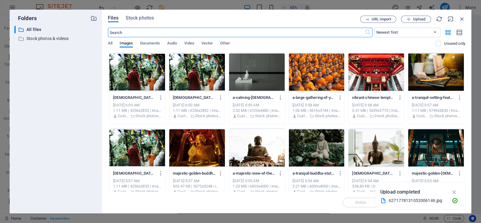
scroll to position [1209, 0]
click at [137, 16] on span "Stock photos" at bounding box center [140, 17] width 28 height 7
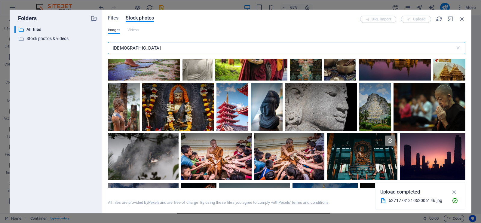
scroll to position [376, 0]
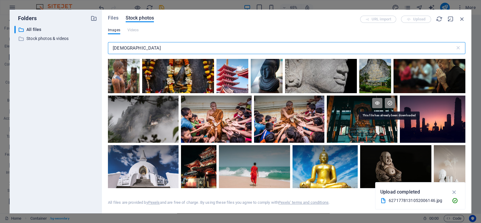
click at [385, 101] on icon at bounding box center [390, 103] width 10 height 10
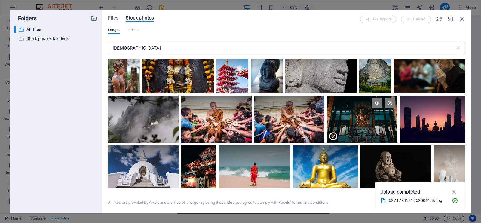
click at [362, 121] on div at bounding box center [362, 130] width 71 height 23
click at [362, 121] on div at bounding box center [362, 119] width 71 height 47
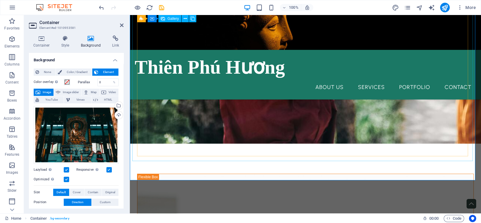
scroll to position [1182, 0]
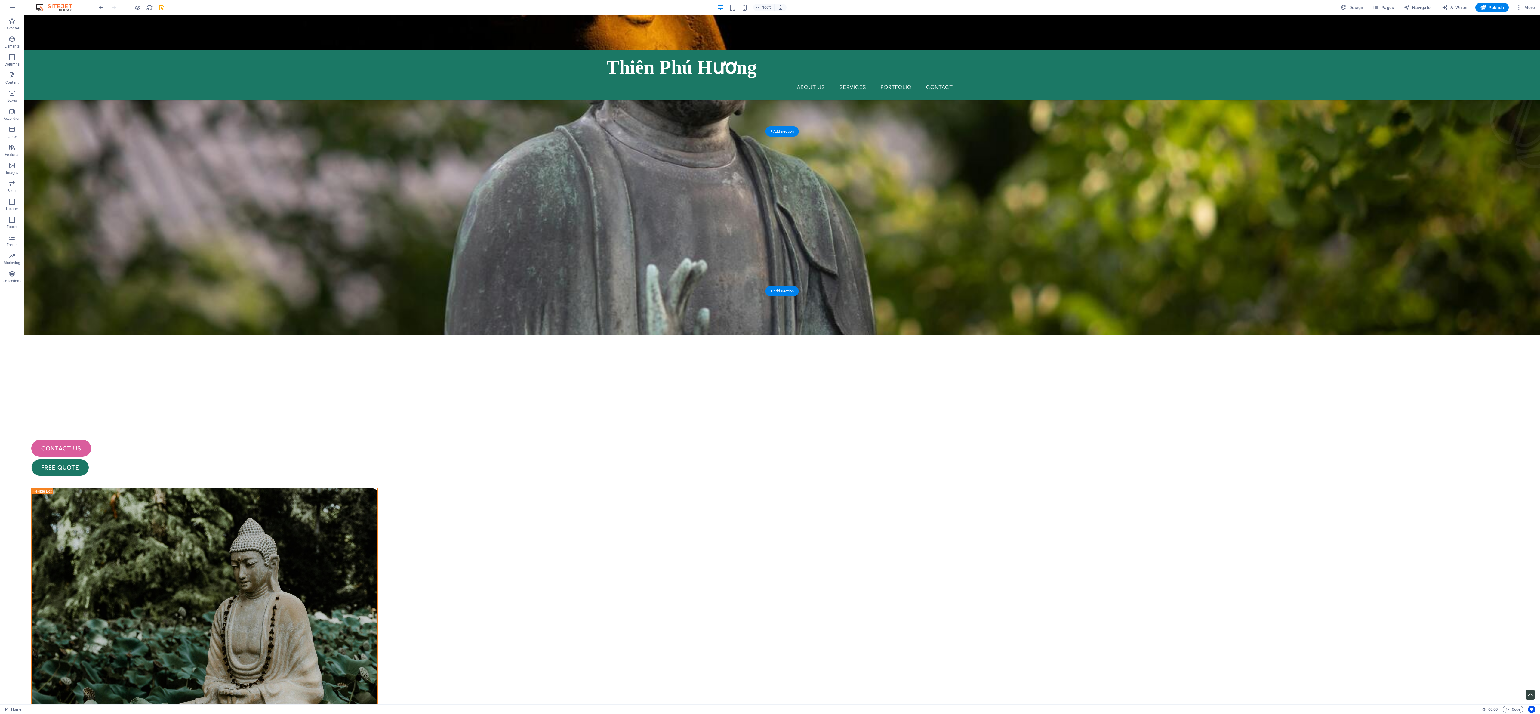
scroll to position [120, 0]
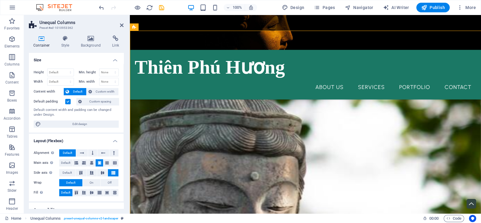
scroll to position [380, 0]
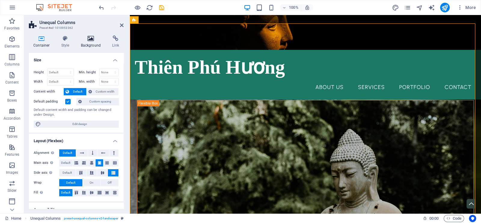
click at [88, 43] on h4 "Background" at bounding box center [92, 41] width 32 height 13
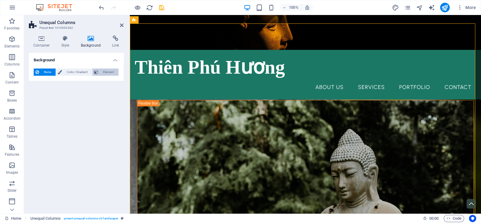
click at [106, 69] on span "Element" at bounding box center [108, 72] width 17 height 7
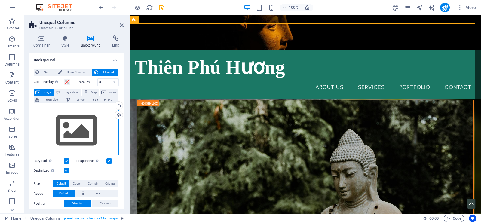
click at [90, 137] on div "Drag files here, click to choose files or select files from Files or our free s…" at bounding box center [76, 130] width 85 height 49
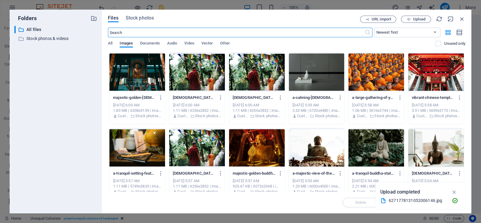
scroll to position [395, 0]
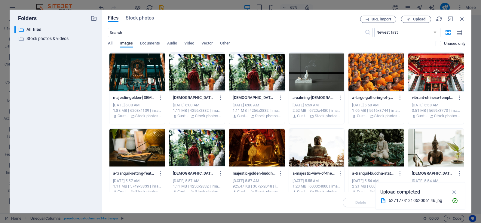
click at [140, 14] on div "Files Stock photos URL import Upload ​ Newest first Oldest first Name (A-Z) Nam…" at bounding box center [287, 112] width 370 height 204
click at [138, 16] on span "Stock photos" at bounding box center [140, 17] width 28 height 7
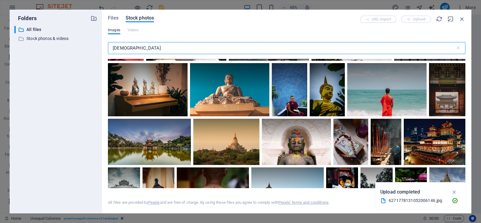
scroll to position [488, 0]
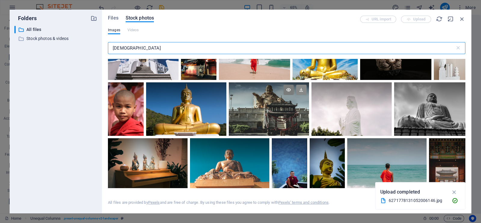
click at [302, 91] on icon at bounding box center [301, 90] width 10 height 10
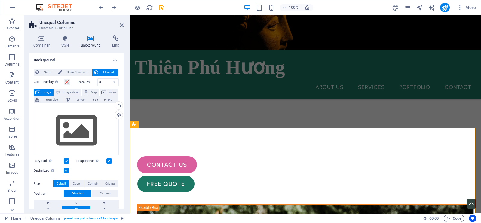
scroll to position [351, 0]
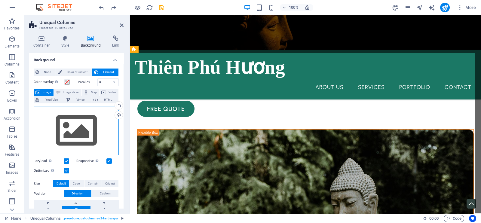
click at [94, 120] on div "Drag files here, click to choose files or select files from Files or our free s…" at bounding box center [76, 130] width 85 height 49
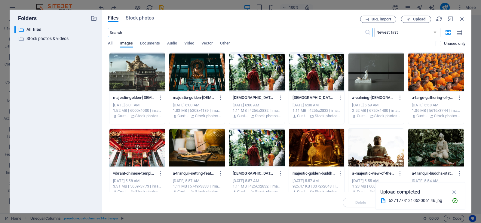
scroll to position [366, 0]
click at [146, 18] on span "Stock photos" at bounding box center [140, 17] width 28 height 7
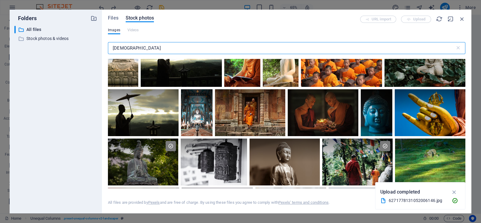
scroll to position [37, 0]
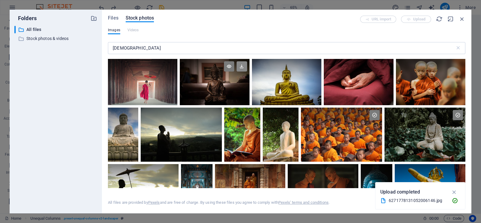
click at [242, 66] on icon at bounding box center [242, 66] width 10 height 10
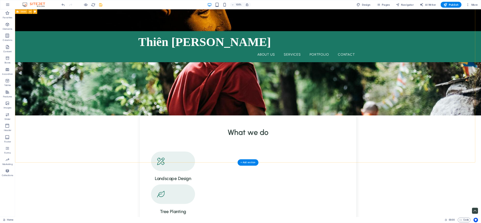
scroll to position [602, 0]
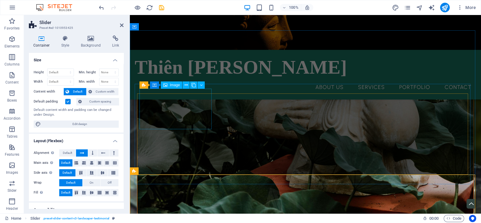
scroll to position [601, 0]
click at [89, 40] on icon at bounding box center [90, 38] width 29 height 6
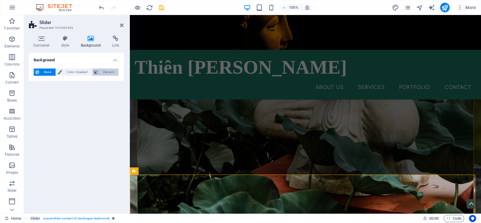
click at [106, 71] on span "Element" at bounding box center [108, 72] width 17 height 7
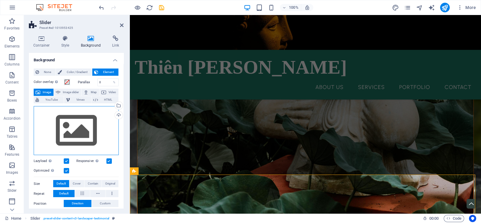
click at [88, 116] on div "Drag files here, click to choose files or select files from Files or our free s…" at bounding box center [76, 130] width 85 height 49
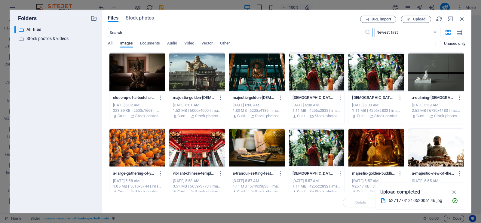
scroll to position [610, 0]
click at [143, 17] on span "Stock photos" at bounding box center [140, 17] width 28 height 7
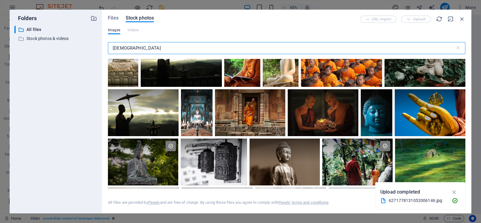
scroll to position [37, 0]
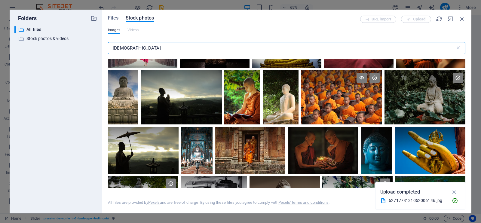
click at [357, 104] on div at bounding box center [341, 97] width 81 height 54
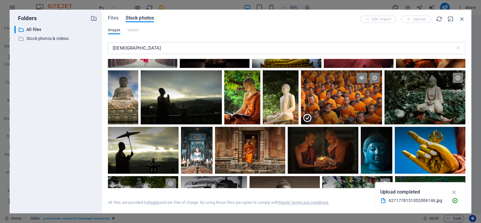
click at [357, 104] on div at bounding box center [341, 110] width 81 height 27
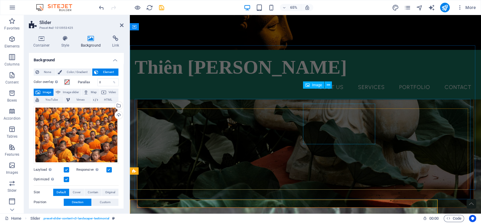
scroll to position [601, 0]
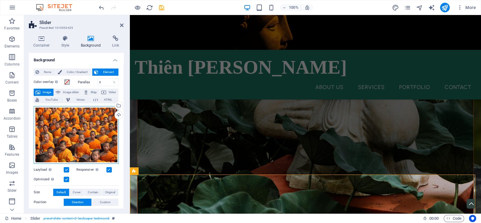
click at [101, 124] on div "Drag files here, click to choose files or select files from Files or our free s…" at bounding box center [76, 135] width 85 height 58
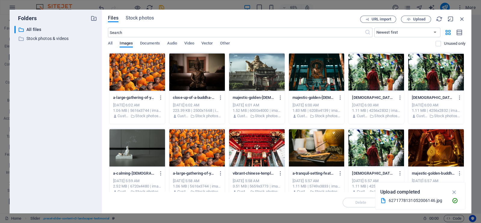
scroll to position [610, 0]
click at [146, 21] on span "Stock photos" at bounding box center [140, 17] width 28 height 7
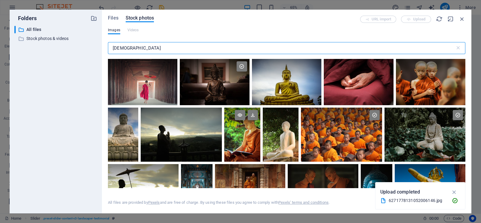
scroll to position [37, 0]
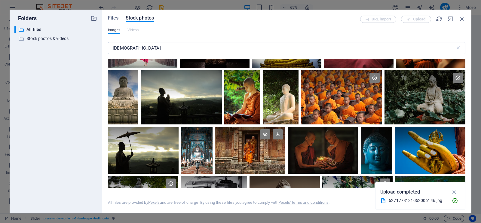
click at [236, 156] on div at bounding box center [250, 150] width 71 height 47
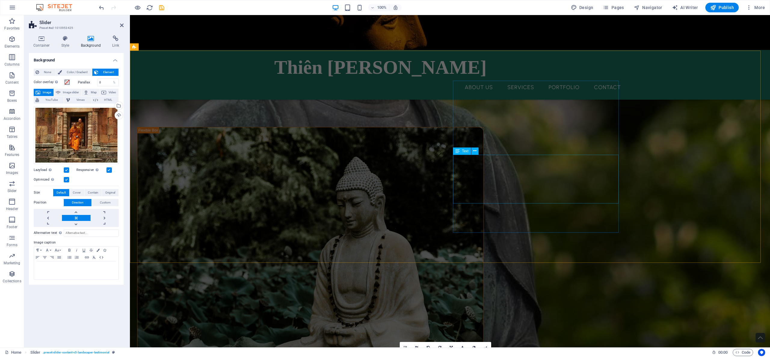
scroll to position [481, 0]
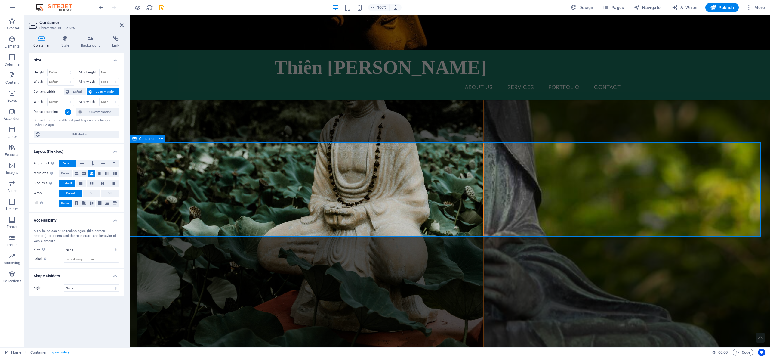
click at [87, 40] on icon at bounding box center [90, 38] width 29 height 6
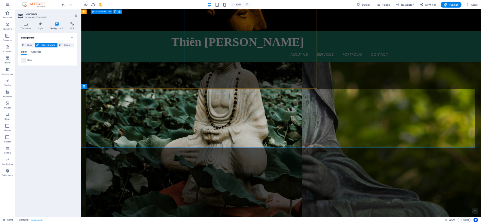
scroll to position [481, 0]
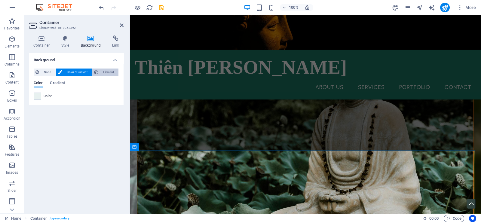
drag, startPoint x: 100, startPoint y: 68, endPoint x: 103, endPoint y: 72, distance: 4.9
click at [100, 68] on div "None Color / Gradient Element Stretch background to full-width Color overlay Pl…" at bounding box center [76, 84] width 95 height 41
click at [103, 72] on span "Element" at bounding box center [108, 72] width 17 height 7
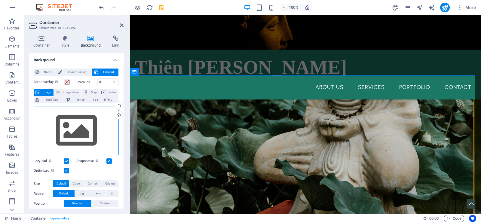
click at [85, 124] on div "Drag files here, click to choose files or select files from Files or our free s…" at bounding box center [76, 130] width 85 height 49
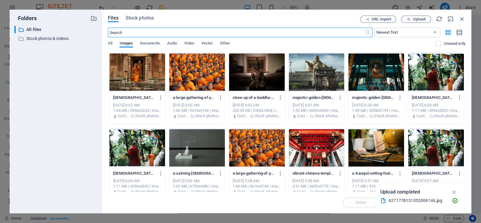
click at [139, 15] on div "Files Stock photos URL import Upload ​ Newest first Oldest first Name (A-Z) Nam…" at bounding box center [287, 112] width 370 height 204
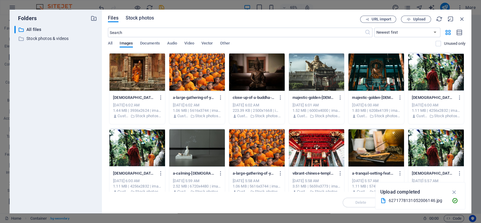
click at [148, 21] on span "Stock photos" at bounding box center [140, 17] width 28 height 7
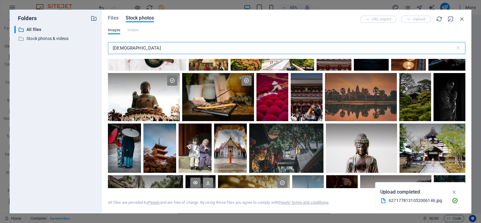
scroll to position [1203, 0]
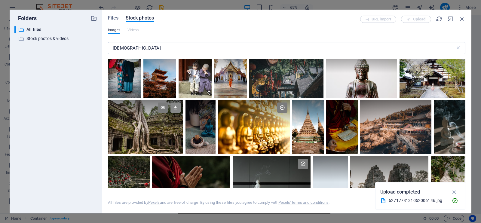
click at [175, 103] on icon at bounding box center [176, 108] width 10 height 10
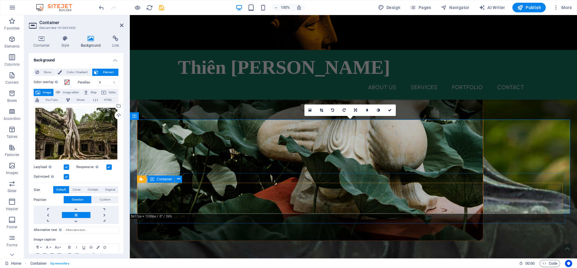
scroll to position [504, 0]
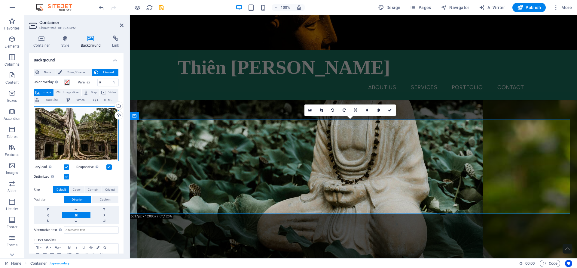
click at [57, 120] on div "Drag files here, click to choose files or select files from Files or our free s…" at bounding box center [76, 133] width 85 height 55
click at [57, 121] on body "thienphuhuongvn.com Home Favorites Elements Columns Content Boxes Accordion Tab…" at bounding box center [288, 134] width 577 height 268
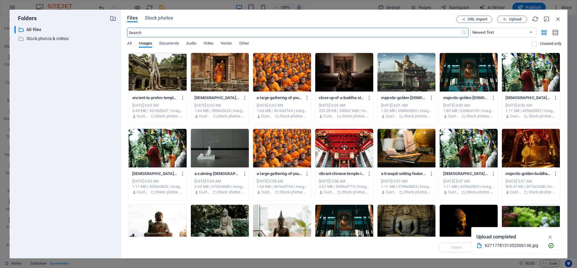
scroll to position [519, 0]
click at [160, 19] on span "Stock photos" at bounding box center [159, 17] width 28 height 7
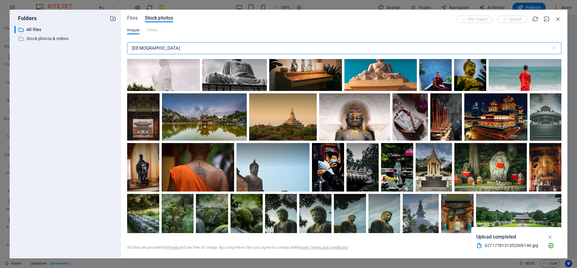
scroll to position [451, 0]
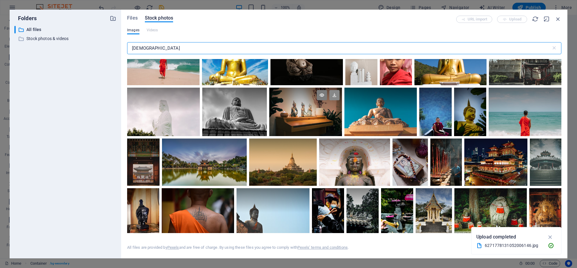
click at [337, 91] on icon at bounding box center [335, 95] width 10 height 10
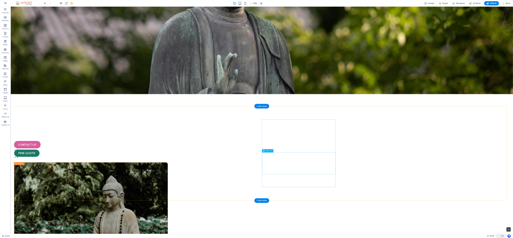
scroll to position [0, 0]
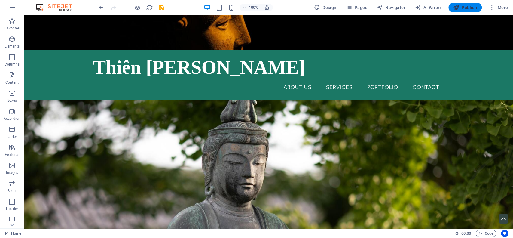
click at [461, 11] on button "Publish" at bounding box center [465, 8] width 33 height 10
checkbox input "false"
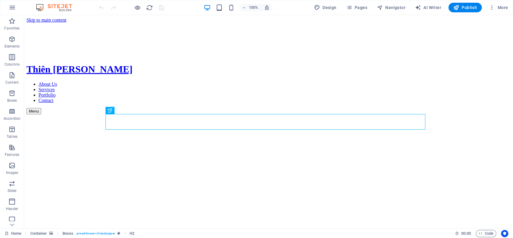
scroll to position [157, 0]
